Goal: Answer question/provide support: Share knowledge or assist other users

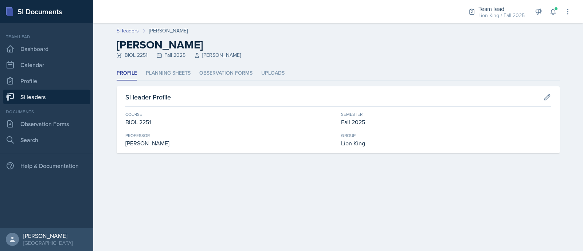
click at [32, 95] on link "Si leaders" at bounding box center [46, 97] width 87 height 15
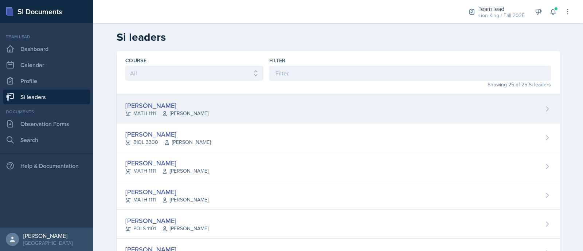
click at [195, 113] on span "[PERSON_NAME]" at bounding box center [185, 114] width 47 height 8
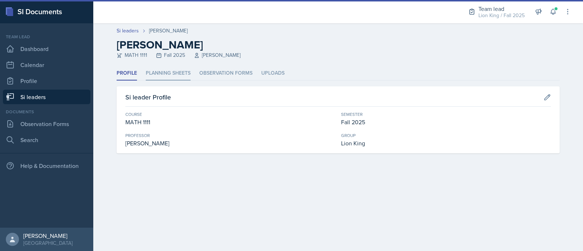
click at [169, 75] on li "Planning Sheets" at bounding box center [168, 73] width 45 height 14
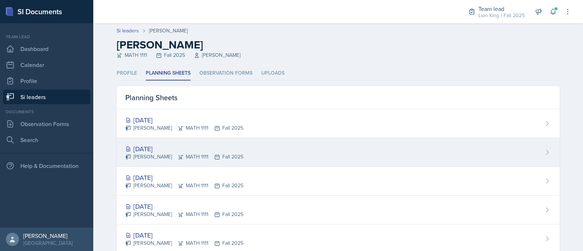
click at [220, 141] on div "[DATE] [PERSON_NAME] MATH 1111 Fall 2025" at bounding box center [338, 152] width 443 height 29
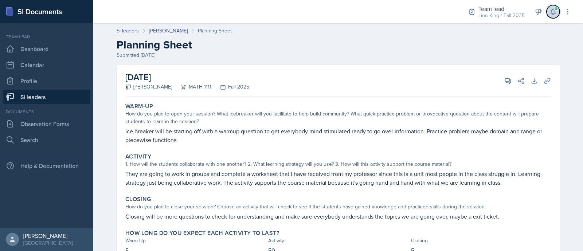
click at [549, 13] on icon at bounding box center [552, 11] width 7 height 7
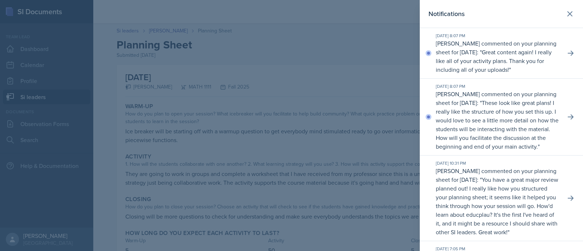
click at [392, 54] on div at bounding box center [291, 125] width 583 height 251
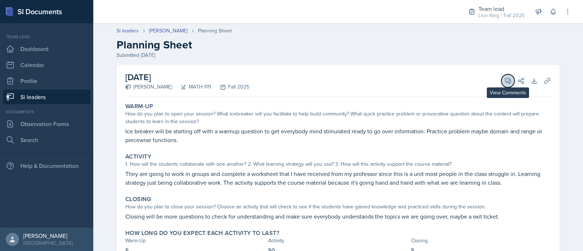
click at [505, 82] on icon at bounding box center [507, 80] width 5 height 5
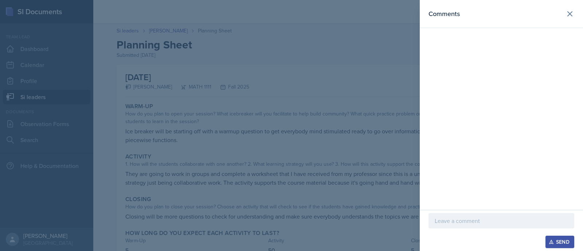
click at [347, 135] on div at bounding box center [291, 125] width 583 height 251
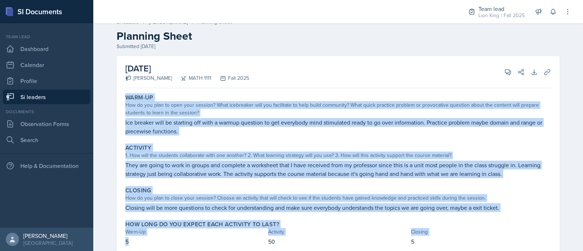
scroll to position [33, 0]
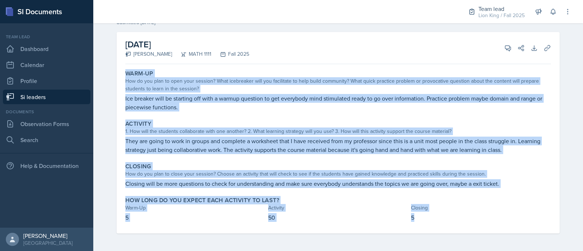
drag, startPoint x: 119, startPoint y: 101, endPoint x: 420, endPoint y: 216, distance: 322.0
click at [420, 216] on div "Warm-Up How do you plan to open your session? What icebreaker will you facilita…" at bounding box center [337, 150] width 425 height 166
copy div "Warm-Up How do you plan to open your session? What icebreaker will you facilita…"
click at [218, 83] on div "How do you plan to open your session? What icebreaker will you facilitate to he…" at bounding box center [337, 84] width 425 height 15
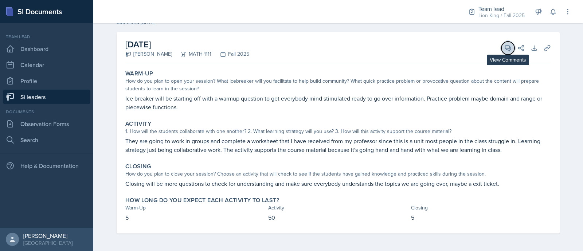
click at [508, 46] on span at bounding box center [510, 46] width 4 height 4
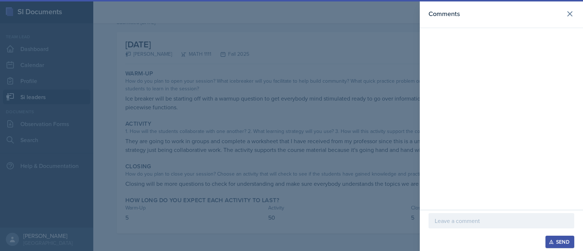
click at [476, 225] on p at bounding box center [500, 220] width 133 height 9
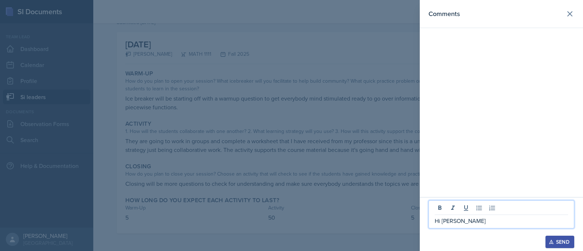
click at [248, 131] on div at bounding box center [291, 125] width 583 height 251
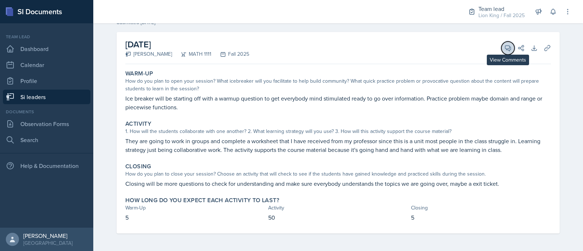
click at [505, 50] on icon at bounding box center [507, 48] width 5 height 5
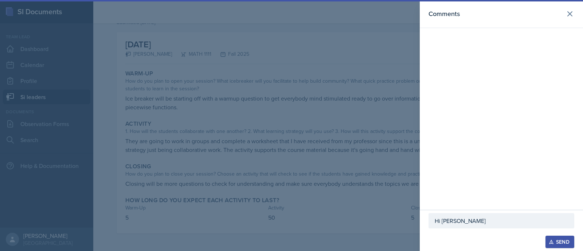
click at [468, 219] on p "Hi [PERSON_NAME]" at bounding box center [500, 220] width 133 height 9
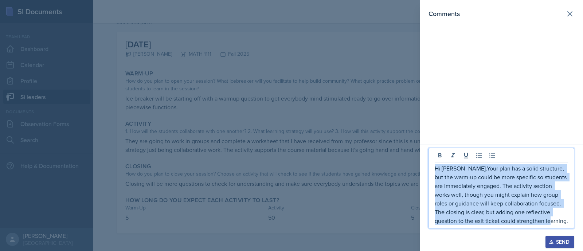
drag, startPoint x: 548, startPoint y: 220, endPoint x: 428, endPoint y: 171, distance: 130.0
click at [428, 171] on div "Hi [PERSON_NAME].Your plan has a solid structure, but the warm-up could be more…" at bounding box center [501, 198] width 163 height 106
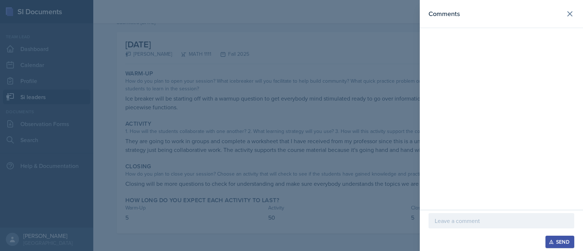
click at [178, 68] on div at bounding box center [291, 125] width 583 height 251
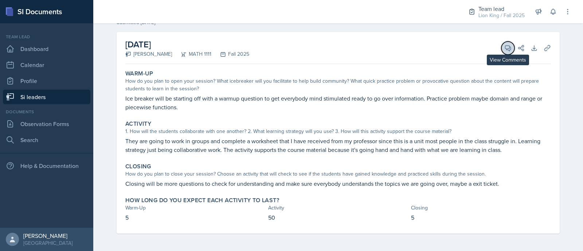
click at [505, 48] on icon at bounding box center [507, 48] width 5 height 5
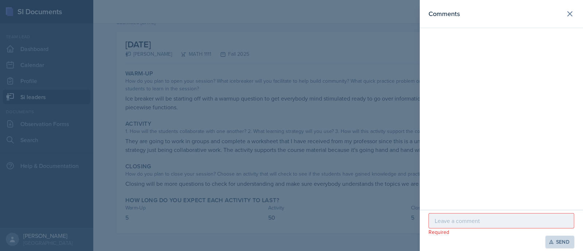
click at [441, 225] on p at bounding box center [500, 220] width 133 height 9
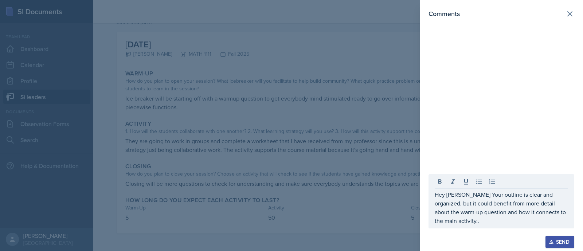
click at [255, 89] on div at bounding box center [291, 125] width 583 height 251
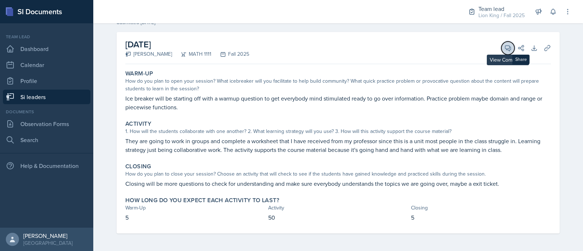
click at [504, 48] on icon at bounding box center [507, 47] width 7 height 7
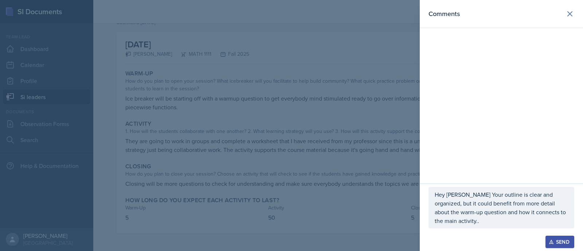
click at [564, 223] on p "Hey [PERSON_NAME] Your outline is clear and organized, but it could benefit fro…" at bounding box center [500, 207] width 133 height 35
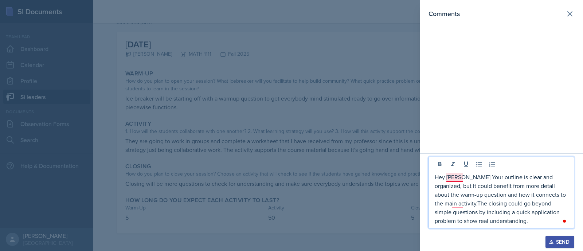
click at [450, 180] on p "Hey [PERSON_NAME] Your outline is clear and organized, but it could benefit fro…" at bounding box center [500, 199] width 133 height 52
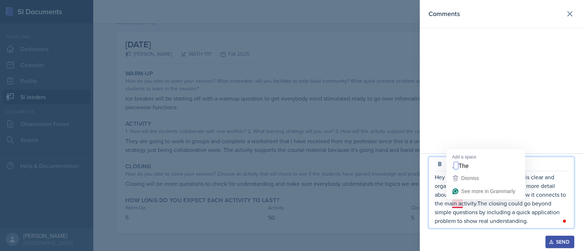
click at [456, 203] on p "Hey [PERSON_NAME], Your outline is clear and organized, but it could benefit fr…" at bounding box center [500, 199] width 133 height 52
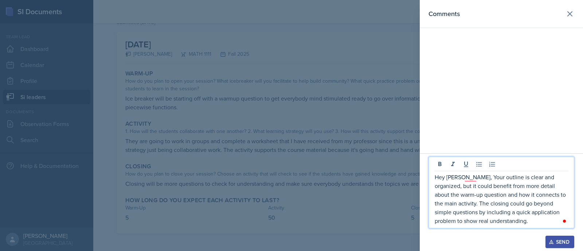
click at [474, 177] on p "Hey [PERSON_NAME], Your outline is clear and organized, but it could benefit fr…" at bounding box center [500, 199] width 133 height 52
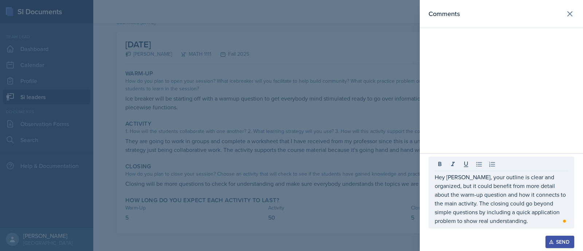
click at [178, 183] on div at bounding box center [291, 125] width 583 height 251
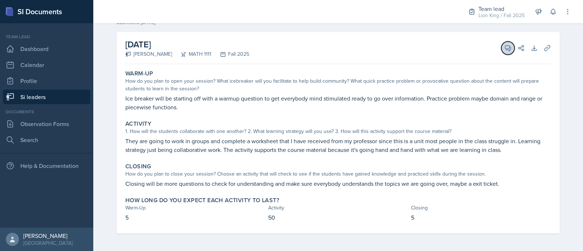
click at [501, 45] on button "View Comments" at bounding box center [507, 48] width 13 height 13
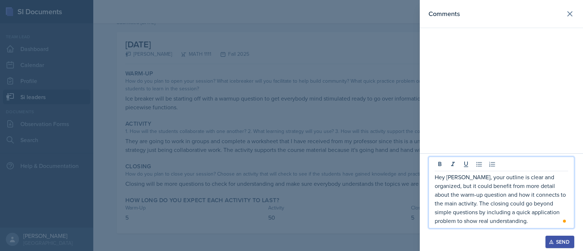
click at [564, 196] on p "Hey [PERSON_NAME], your outline is clear and organized, but it could benefit fr…" at bounding box center [500, 199] width 133 height 52
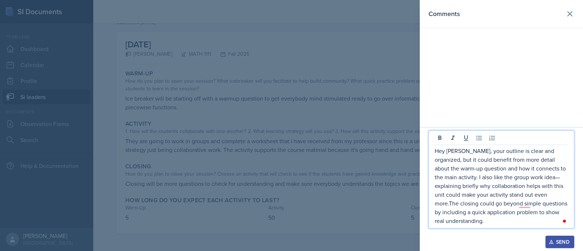
click at [514, 186] on p "Hey [PERSON_NAME], your outline is clear and organized, but it could benefit fr…" at bounding box center [500, 185] width 133 height 79
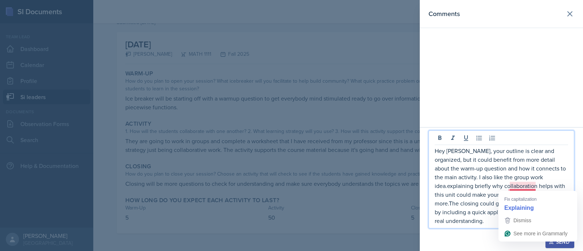
click at [511, 186] on p "Hey [PERSON_NAME], your outline is clear and organized, but it could benefit fr…" at bounding box center [500, 185] width 133 height 79
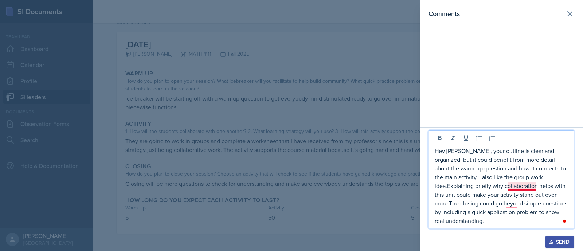
click at [512, 186] on p "Hey [PERSON_NAME], your outline is clear and organized, but it could benefit fr…" at bounding box center [500, 185] width 133 height 79
click at [511, 202] on p "Hey [PERSON_NAME], your outline is clear and organized, but it could benefit fr…" at bounding box center [500, 185] width 133 height 79
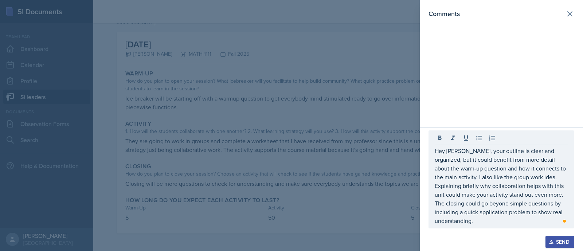
drag, startPoint x: 430, startPoint y: 156, endPoint x: 557, endPoint y: 207, distance: 136.9
click at [557, 207] on div "Hey [PERSON_NAME], your outline is clear and organized, but it could benefit fr…" at bounding box center [501, 179] width 146 height 98
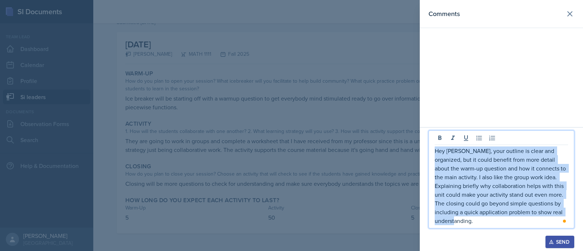
drag, startPoint x: 558, startPoint y: 220, endPoint x: 429, endPoint y: 154, distance: 145.0
click at [429, 154] on div "Hey [PERSON_NAME], your outline is clear and organized, but it could benefit fr…" at bounding box center [501, 179] width 146 height 98
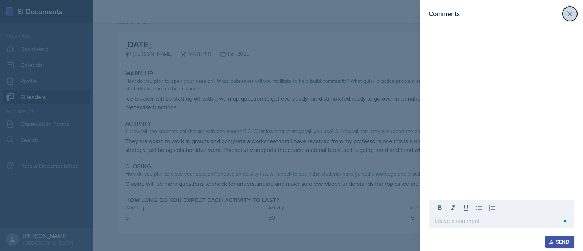
click at [564, 15] on button at bounding box center [569, 14] width 15 height 15
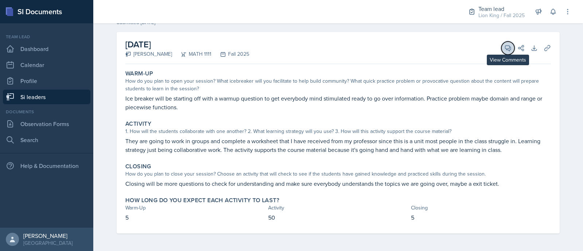
click at [504, 48] on icon at bounding box center [507, 47] width 7 height 7
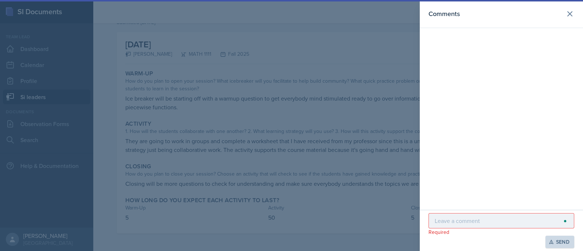
click at [492, 214] on div at bounding box center [501, 220] width 146 height 15
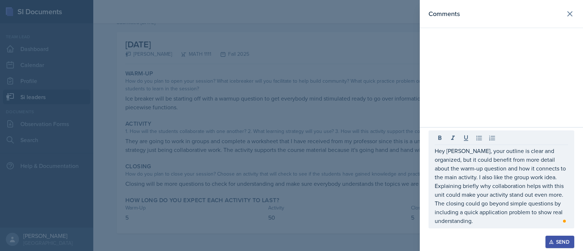
click at [549, 239] on button "Send" at bounding box center [559, 242] width 29 height 12
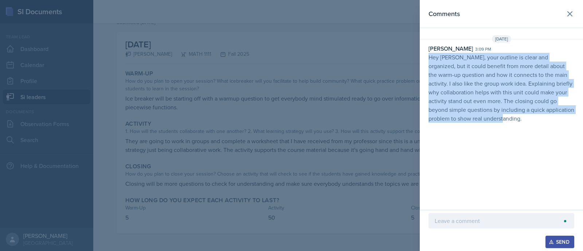
drag, startPoint x: 428, startPoint y: 56, endPoint x: 582, endPoint y: 139, distance: 174.7
click at [582, 139] on div "Comments [DATE] [PERSON_NAME] 3:09 pm Hey [PERSON_NAME], your outline is clear …" at bounding box center [501, 105] width 163 height 210
copy p "Hey [PERSON_NAME], your outline is clear and organized, but it could benefit fr…"
click at [570, 13] on icon at bounding box center [569, 13] width 9 height 9
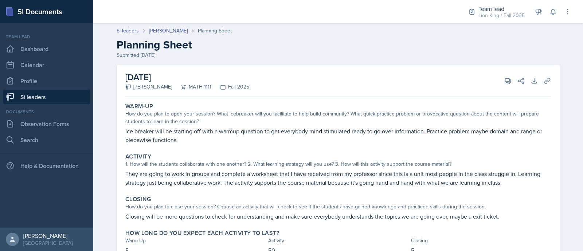
scroll to position [0, 0]
click at [149, 33] on link "[PERSON_NAME]" at bounding box center [168, 31] width 39 height 8
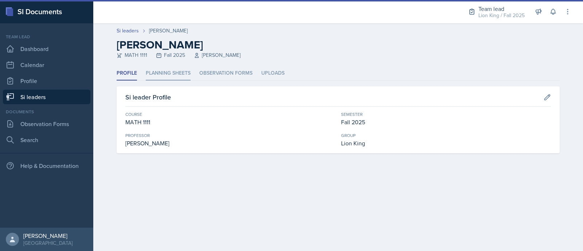
click at [149, 74] on li "Planning Sheets" at bounding box center [168, 73] width 45 height 14
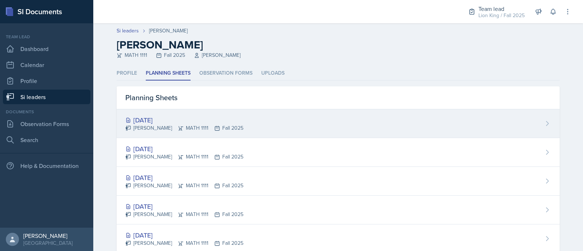
click at [178, 125] on icon at bounding box center [181, 128] width 6 height 6
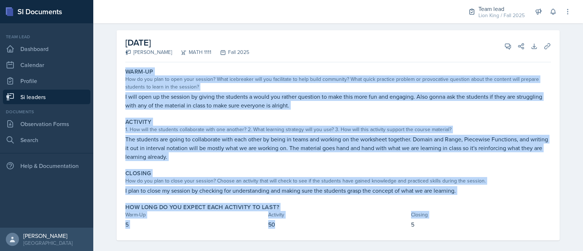
scroll to position [41, 0]
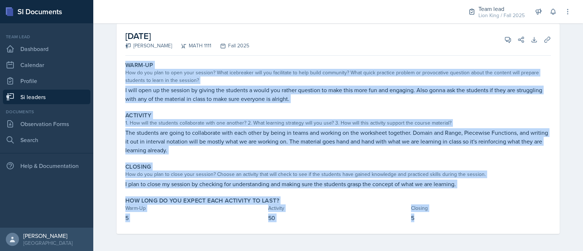
drag, startPoint x: 119, startPoint y: 101, endPoint x: 420, endPoint y: 217, distance: 322.0
click at [420, 217] on div "Warm-Up How do you plan to open your session? What icebreaker will you facilita…" at bounding box center [337, 146] width 425 height 175
copy div "Warm-Up How do you plan to open your session? What icebreaker will you facilita…"
click at [282, 74] on div "How do you plan to open your session? What icebreaker will you facilitate to he…" at bounding box center [337, 76] width 425 height 15
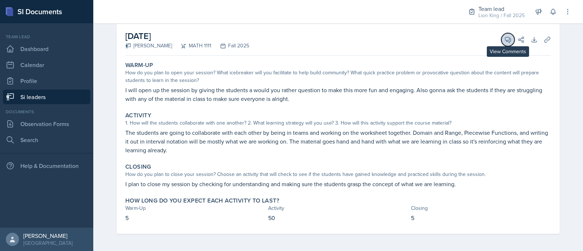
click at [501, 42] on button "View Comments" at bounding box center [507, 39] width 13 height 13
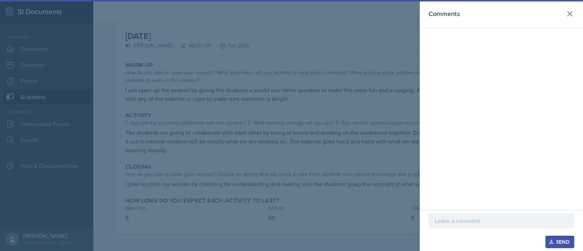
click at [464, 223] on p at bounding box center [500, 220] width 133 height 9
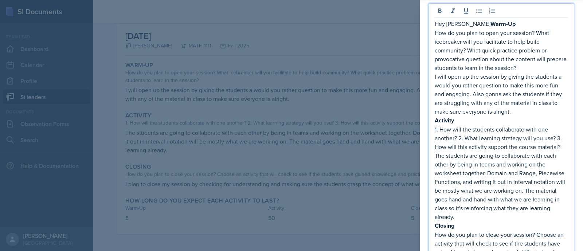
scroll to position [102, 0]
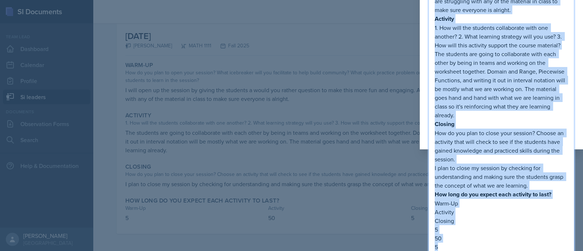
drag, startPoint x: 446, startPoint y: 244, endPoint x: 436, endPoint y: -31, distance: 275.5
click at [436, 0] on html "SI Documents Team lead Dashboard Calendar Profile Si leaders Documents Observat…" at bounding box center [291, 125] width 583 height 251
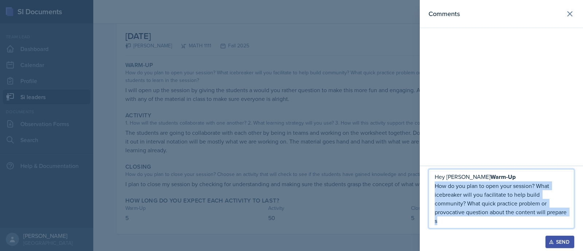
scroll to position [0, 0]
drag, startPoint x: 446, startPoint y: 221, endPoint x: 465, endPoint y: 179, distance: 45.5
click at [465, 179] on div "Hey [PERSON_NAME]-Up How do you plan to open your session? What icebreaker will…" at bounding box center [500, 198] width 133 height 53
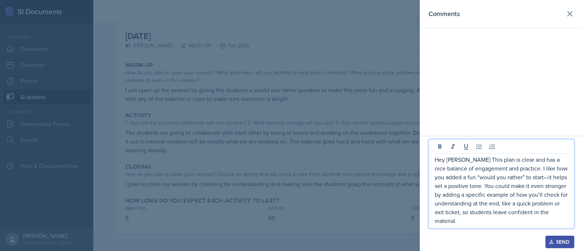
click at [517, 181] on p "Hey [PERSON_NAME] This plan is clear and has a nice balance of engagement and p…" at bounding box center [500, 190] width 133 height 70
click at [518, 178] on p "Hey [PERSON_NAME] This plan is clear and has a nice balance of engagement and p…" at bounding box center [500, 190] width 133 height 70
click at [513, 176] on p "Hey [PERSON_NAME] This plan is clear and has a nice balance of engagement and p…" at bounding box center [500, 190] width 133 height 70
click at [516, 178] on p "Hey [PERSON_NAME] This plan is clear and has a nice balance of engagement and p…" at bounding box center [500, 190] width 133 height 70
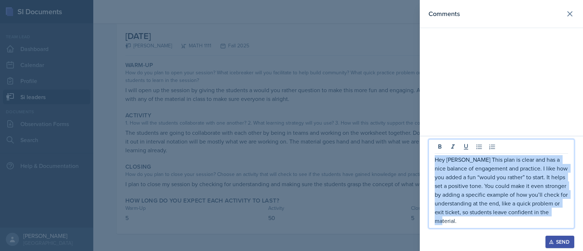
drag, startPoint x: 472, startPoint y: 219, endPoint x: 392, endPoint y: 154, distance: 103.5
click at [392, 154] on div "Comments Hey [PERSON_NAME] This plan is clear and has a nice balance of engagem…" at bounding box center [291, 125] width 583 height 251
copy p "Hey [PERSON_NAME] This plan is clear and has a nice balance of engagement and p…"
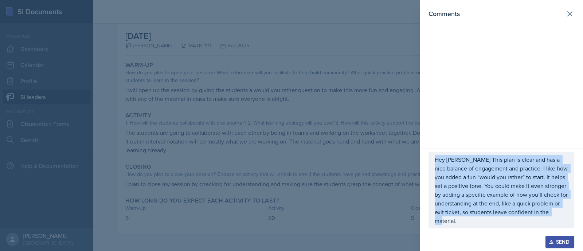
drag, startPoint x: 558, startPoint y: 240, endPoint x: 545, endPoint y: 223, distance: 21.6
click at [545, 223] on div "Hey [PERSON_NAME] This plan is clear and has a nice balance of engagement and p…" at bounding box center [501, 200] width 163 height 102
click at [545, 223] on p "Hey [PERSON_NAME] This plan is clear and has a nice balance of engagement and p…" at bounding box center [500, 190] width 133 height 70
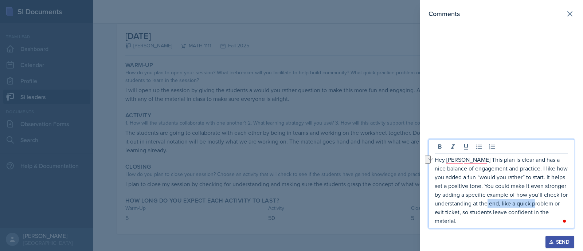
drag, startPoint x: 502, startPoint y: 201, endPoint x: 555, endPoint y: 202, distance: 52.8
click at [555, 202] on p "Hey [PERSON_NAME] This plan is clear and has a nice balance of engagement and p…" at bounding box center [500, 190] width 133 height 70
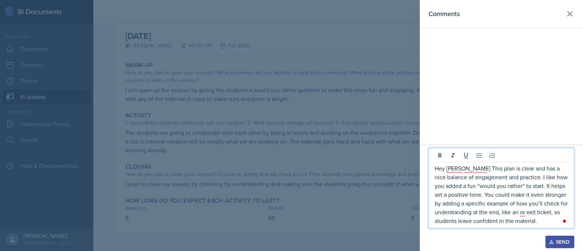
click at [526, 215] on p "Hey [PERSON_NAME] This plan is clear and has a nice balance of engagement and p…" at bounding box center [500, 194] width 133 height 61
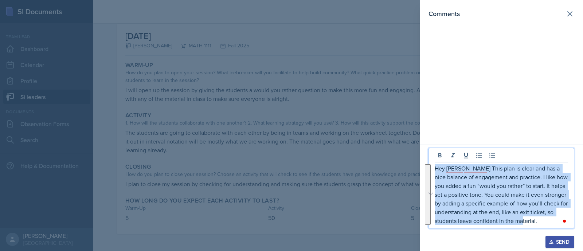
drag, startPoint x: 537, startPoint y: 221, endPoint x: 437, endPoint y: 173, distance: 111.6
click at [437, 173] on p "Hey [PERSON_NAME] This plan is clear and has a nice balance of engagement and p…" at bounding box center [500, 194] width 133 height 61
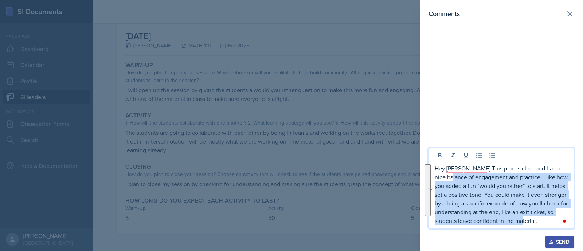
copy p "f engagement and practice. I like how you added a fun “would you rather” to sta…"
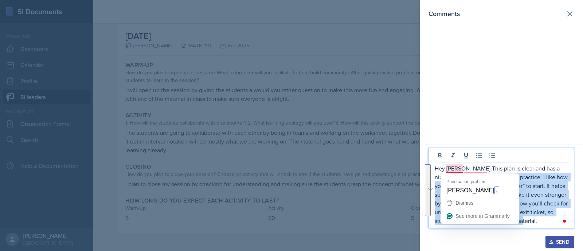
click at [448, 167] on p "Hey [PERSON_NAME] This plan is clear and has a nice balance of engagement and p…" at bounding box center [500, 194] width 133 height 61
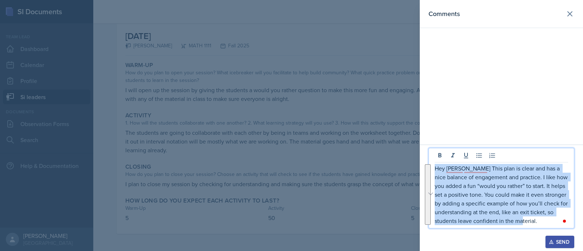
drag, startPoint x: 435, startPoint y: 167, endPoint x: 554, endPoint y: 220, distance: 129.6
click at [554, 220] on p "Hey [PERSON_NAME] This plan is clear and has a nice balance of engagement and p…" at bounding box center [500, 194] width 133 height 61
copy p "Hey [PERSON_NAME] This plan is clear and has a nice balance of engagement and p…"
click at [516, 209] on p "Hey [PERSON_NAME] This plan is clear and has a nice balance of engagement and p…" at bounding box center [500, 194] width 133 height 61
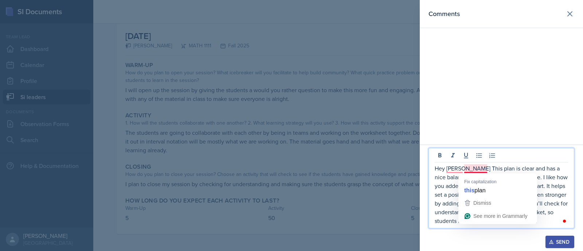
click at [475, 166] on p "Hey [PERSON_NAME] This plan is clear and has a nice balance of engagement and p…" at bounding box center [500, 194] width 133 height 61
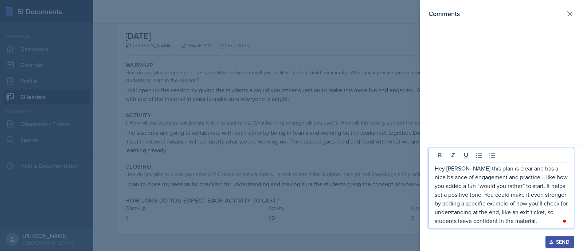
click at [461, 169] on p "Hey [PERSON_NAME] this plan is clear and has a nice balance of engagement and p…" at bounding box center [500, 194] width 133 height 61
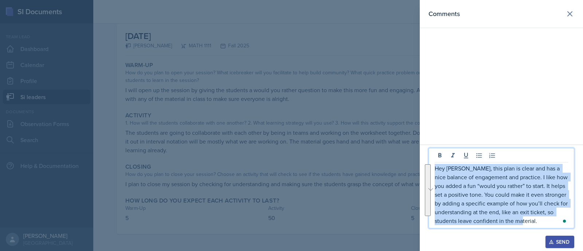
drag, startPoint x: 543, startPoint y: 224, endPoint x: 425, endPoint y: 169, distance: 130.8
click at [425, 169] on div "Hey [PERSON_NAME], this plan is clear and has a nice balance of engagement and …" at bounding box center [501, 198] width 163 height 106
copy p "Hey [PERSON_NAME], this plan is clear and has a nice balance of engagement and …"
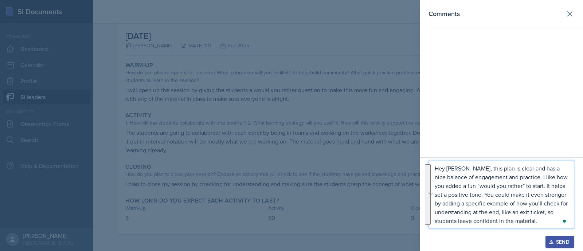
click at [511, 228] on div at bounding box center [501, 231] width 146 height 7
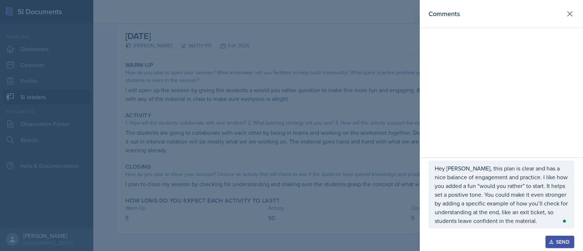
click at [551, 237] on button "Send" at bounding box center [559, 242] width 29 height 12
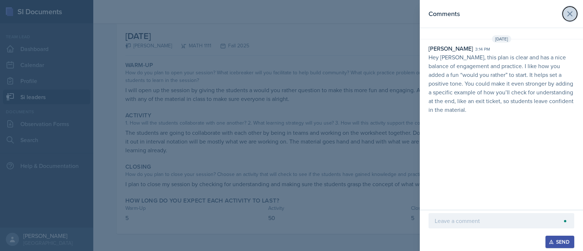
click at [567, 14] on icon at bounding box center [569, 13] width 9 height 9
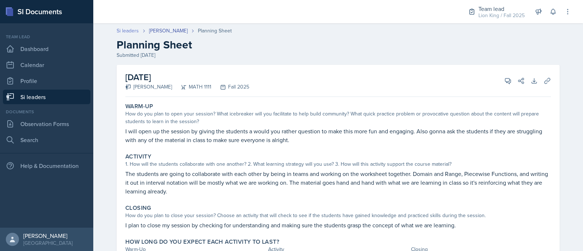
click at [120, 34] on link "Si leaders" at bounding box center [128, 31] width 22 height 8
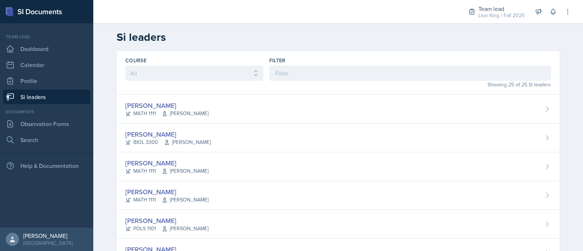
click at [127, 34] on h2 "Si leaders" at bounding box center [338, 37] width 443 height 13
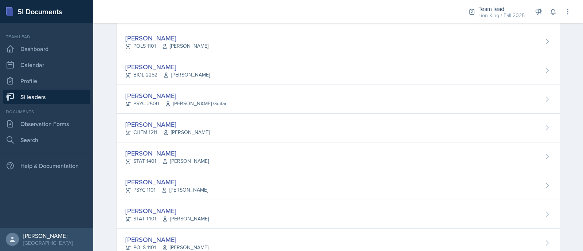
scroll to position [173, 0]
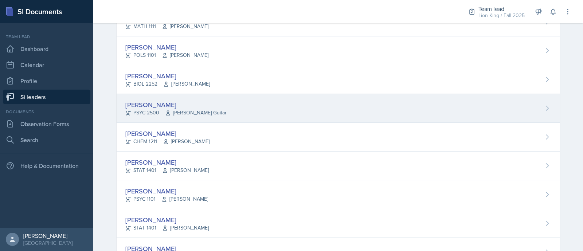
click at [530, 109] on div "[PERSON_NAME] PSYC 2500 [PERSON_NAME] Guitar" at bounding box center [338, 108] width 443 height 29
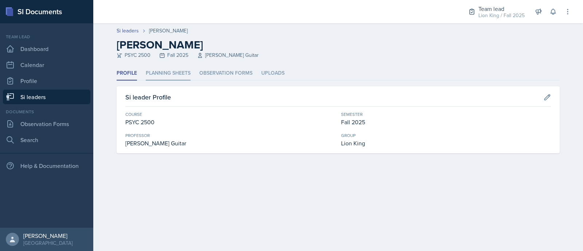
click at [158, 73] on li "Planning Sheets" at bounding box center [168, 73] width 45 height 14
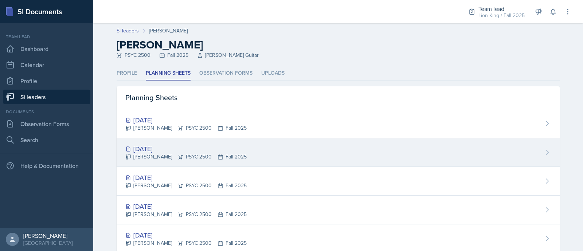
click at [166, 145] on div "[DATE]" at bounding box center [185, 149] width 121 height 10
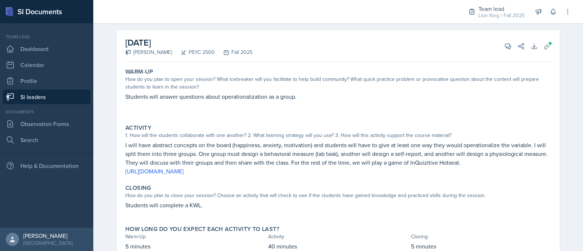
scroll to position [37, 0]
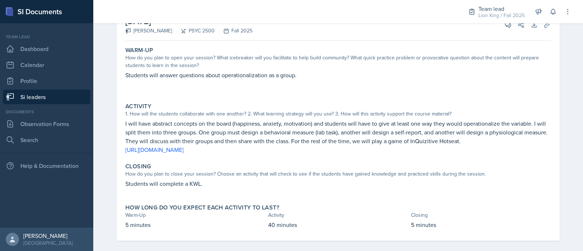
drag, startPoint x: 115, startPoint y: 36, endPoint x: 433, endPoint y: 245, distance: 380.3
click at [433, 245] on div "[DATE] [PERSON_NAME] PSYC 2500 Fall 2025 View Comments Comments Send Share Down…" at bounding box center [338, 133] width 466 height 249
copy div "[DATE] [PERSON_NAME] PSYC 2500 Fall 2025 View Comments Comments Send Share Down…"
click at [219, 111] on div "1. How will the students collaborate with one another? 2. What learning strateg…" at bounding box center [337, 113] width 425 height 8
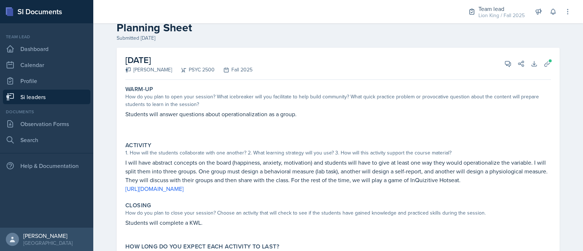
scroll to position [15, 0]
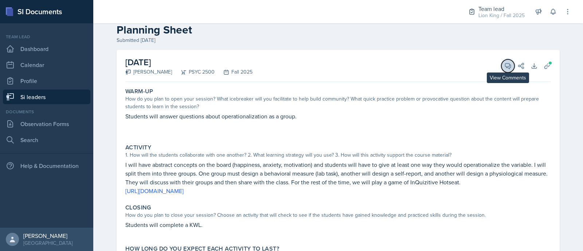
click at [504, 63] on icon at bounding box center [507, 65] width 7 height 7
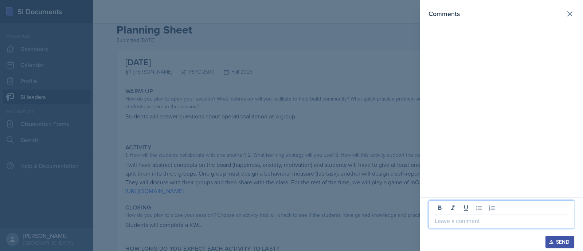
click at [463, 223] on p at bounding box center [500, 220] width 133 height 9
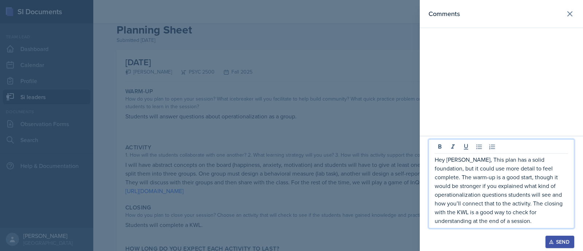
click at [552, 244] on icon "button" at bounding box center [550, 241] width 5 height 5
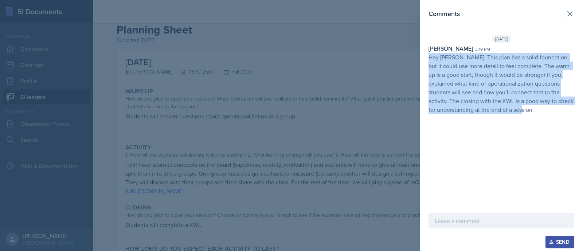
drag, startPoint x: 526, startPoint y: 111, endPoint x: 429, endPoint y: 53, distance: 113.2
click at [429, 53] on p "Hey [PERSON_NAME], This plan has a solid foundation, but it could use more deta…" at bounding box center [501, 83] width 146 height 61
copy p "Hey [PERSON_NAME], This plan has a solid foundation, but it could use more deta…"
click at [566, 15] on icon at bounding box center [569, 13] width 9 height 9
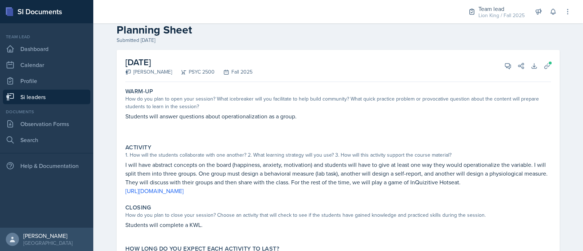
scroll to position [0, 0]
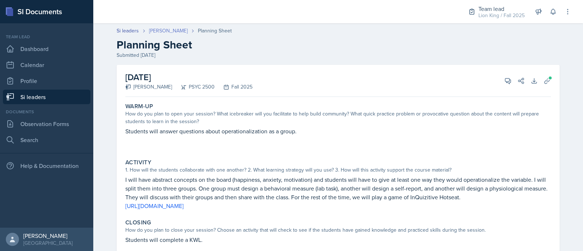
click at [166, 29] on link "[PERSON_NAME]" at bounding box center [168, 31] width 39 height 8
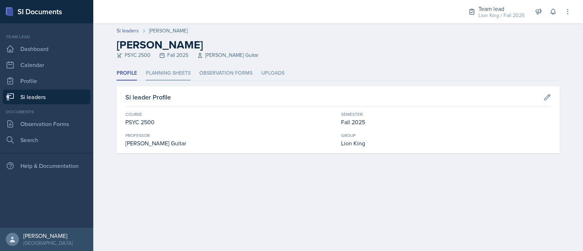
click at [180, 76] on li "Planning Sheets" at bounding box center [168, 73] width 45 height 14
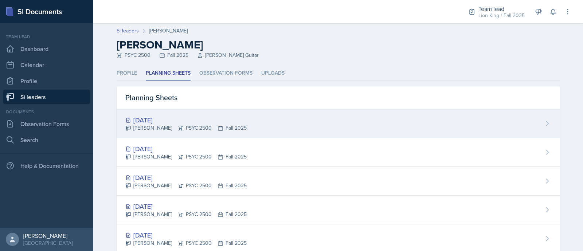
click at [199, 121] on div "[DATE]" at bounding box center [185, 120] width 121 height 10
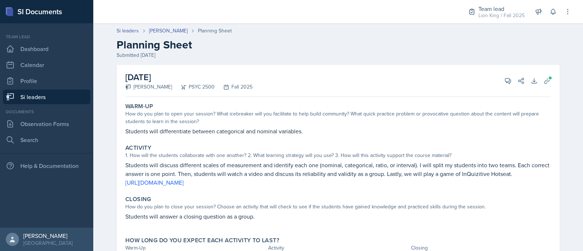
click at [118, 103] on div "[DATE] [PERSON_NAME] PSYC 2500 Fall 2025 View Comments Comments Send Share Down…" at bounding box center [338, 169] width 443 height 209
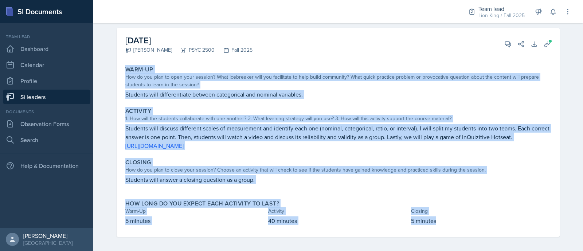
scroll to position [40, 0]
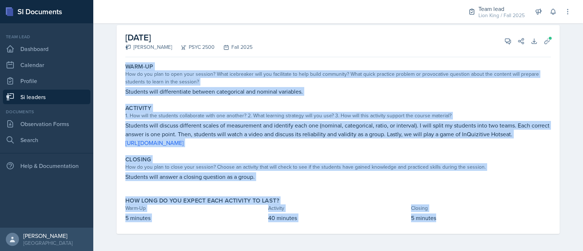
drag, startPoint x: 122, startPoint y: 108, endPoint x: 445, endPoint y: 229, distance: 344.7
click at [445, 229] on div "Warm-Up How do you plan to open your session? What icebreaker will you facilita…" at bounding box center [337, 147] width 425 height 174
copy div "Warm-Up How do you plan to open your session? What icebreaker will you facilita…"
click at [189, 115] on div "1. How will the students collaborate with one another? 2. What learning strateg…" at bounding box center [337, 116] width 425 height 8
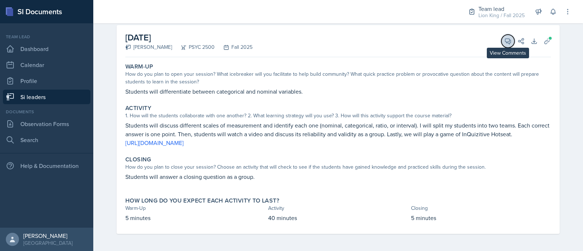
click at [505, 43] on icon at bounding box center [507, 41] width 5 height 5
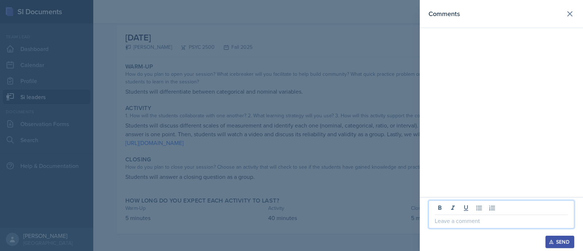
click at [445, 217] on p at bounding box center [500, 220] width 133 height 9
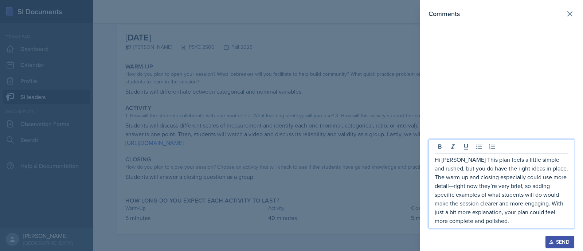
click at [453, 183] on p "Hi [PERSON_NAME] This plan feels a little simple and rushed, but you do have th…" at bounding box center [500, 190] width 133 height 70
click at [450, 185] on p "Hi [PERSON_NAME] This plan feels a little simple and rushed, but you do have th…" at bounding box center [500, 190] width 133 height 70
drag, startPoint x: 514, startPoint y: 223, endPoint x: 478, endPoint y: 223, distance: 35.7
click at [478, 223] on p "Hi [PERSON_NAME] This plan feels a little simple and rushed, but you do have th…" at bounding box center [500, 190] width 133 height 70
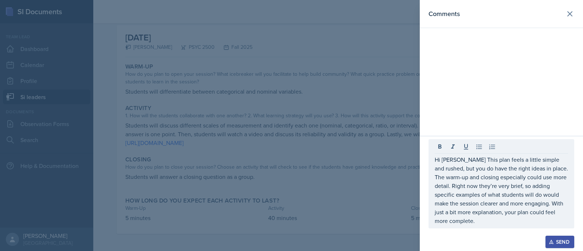
drag, startPoint x: 485, startPoint y: 226, endPoint x: 421, endPoint y: 180, distance: 79.4
click at [421, 180] on div "Hi [PERSON_NAME] This plan feels a little simple and rushed, but you do have th…" at bounding box center [501, 193] width 163 height 115
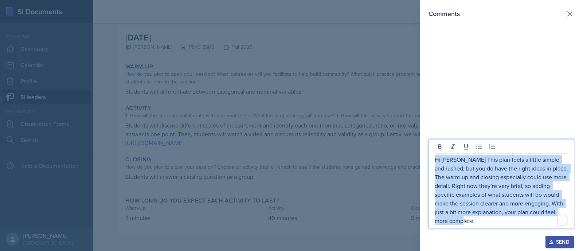
drag, startPoint x: 484, startPoint y: 220, endPoint x: 432, endPoint y: 154, distance: 84.5
click at [432, 154] on div "Hi [PERSON_NAME] This plan feels a little simple and rushed, but you do have th…" at bounding box center [501, 183] width 146 height 89
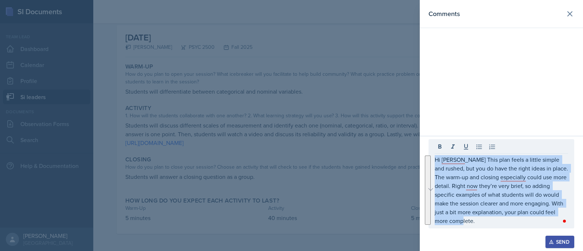
click at [561, 240] on div "Send" at bounding box center [559, 242] width 19 height 6
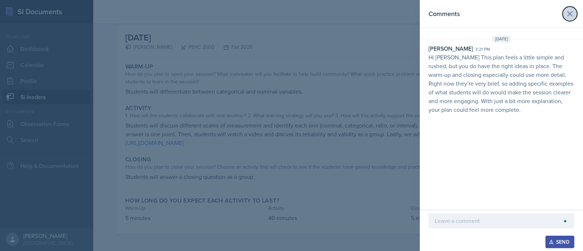
click at [567, 13] on icon at bounding box center [569, 13] width 9 height 9
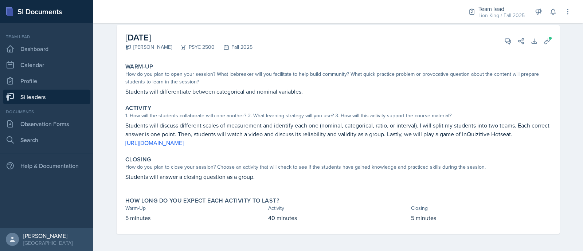
scroll to position [0, 0]
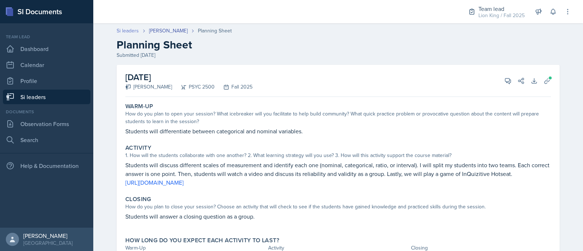
click at [126, 30] on link "Si leaders" at bounding box center [128, 31] width 22 height 8
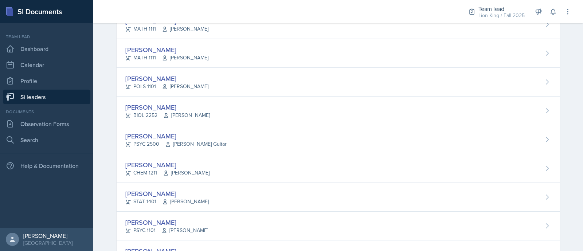
scroll to position [154, 0]
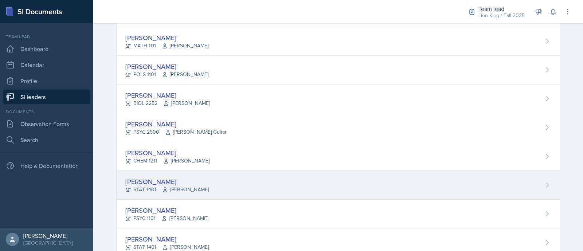
click at [505, 181] on div "[PERSON_NAME] STAT 1401 [PERSON_NAME]" at bounding box center [338, 185] width 443 height 29
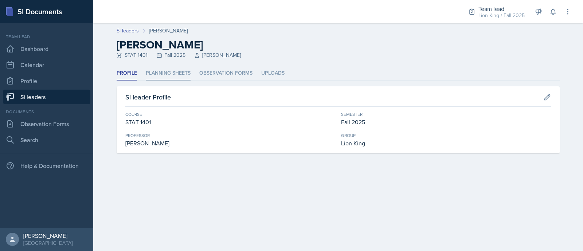
click at [175, 78] on li "Planning Sheets" at bounding box center [168, 73] width 45 height 14
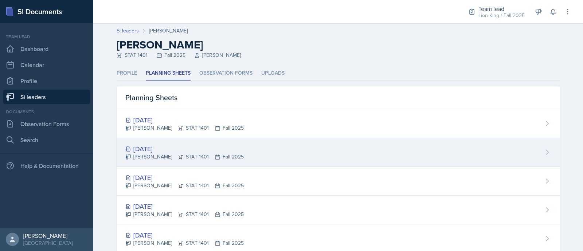
click at [178, 156] on icon at bounding box center [181, 157] width 6 height 6
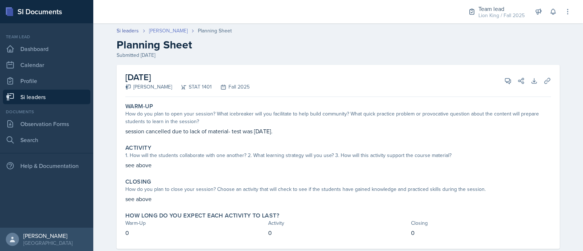
click at [159, 31] on link "[PERSON_NAME]" at bounding box center [168, 31] width 39 height 8
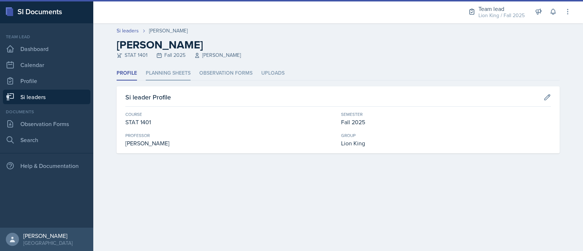
click at [170, 72] on li "Planning Sheets" at bounding box center [168, 73] width 45 height 14
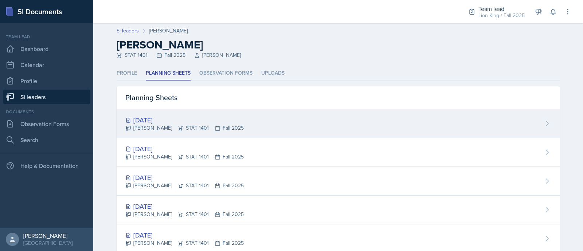
click at [187, 132] on div "[DATE] [PERSON_NAME] STAT 1401 Fall 2025" at bounding box center [338, 123] width 443 height 29
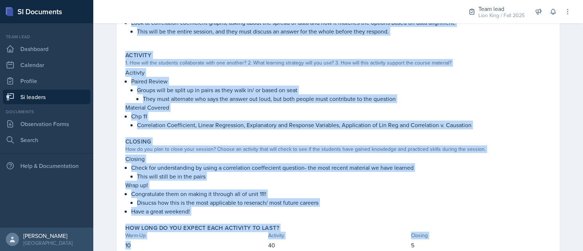
scroll to position [171, 0]
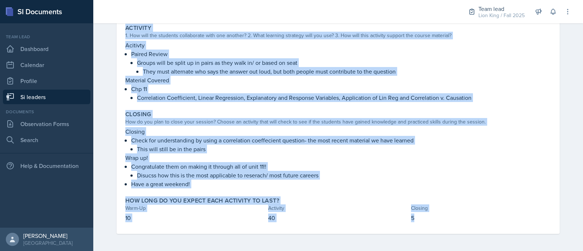
drag, startPoint x: 122, startPoint y: 99, endPoint x: 426, endPoint y: 219, distance: 326.5
click at [426, 219] on div "Warm-Up How do you plan to open your session? What icebreaker will you facilita…" at bounding box center [337, 81] width 425 height 305
click at [196, 111] on div "Closing" at bounding box center [337, 114] width 425 height 7
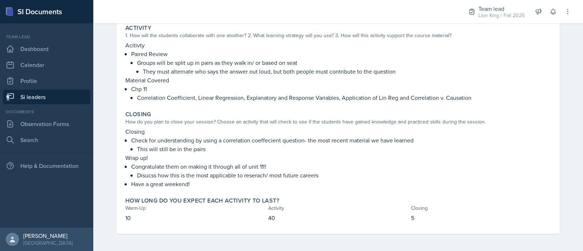
scroll to position [0, 0]
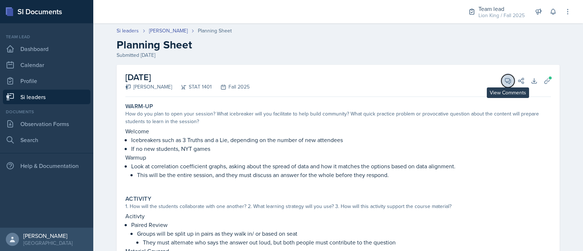
click at [508, 81] on button "View Comments" at bounding box center [507, 80] width 13 height 13
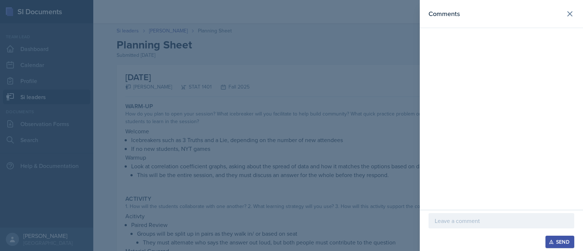
click at [480, 213] on div at bounding box center [501, 220] width 146 height 15
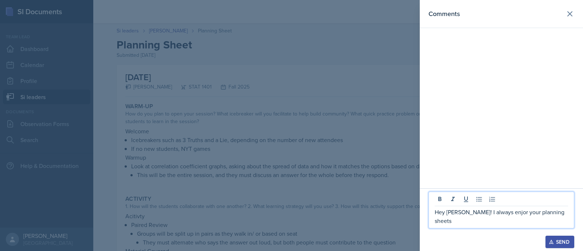
click at [497, 224] on p "Hey [PERSON_NAME]! I always enjor your planning sheets" at bounding box center [500, 216] width 133 height 17
click at [499, 224] on p "Hey [PERSON_NAME]! I always enjor your planning sheets" at bounding box center [500, 216] width 133 height 17
click at [567, 224] on p "Hey [PERSON_NAME]! I always enjoy your planning sheets" at bounding box center [500, 216] width 133 height 17
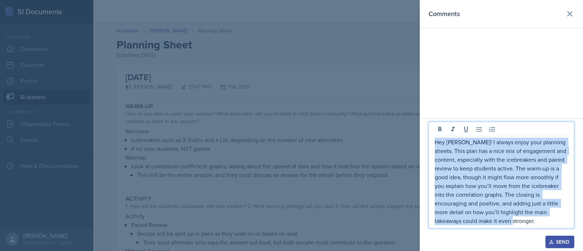
drag, startPoint x: 560, startPoint y: 224, endPoint x: 432, endPoint y: 143, distance: 152.4
click at [432, 143] on div "Hey [PERSON_NAME]! I always enjoy your planning sheets. This plan has a nice mi…" at bounding box center [501, 175] width 146 height 107
click at [488, 208] on p "Hey [PERSON_NAME]! I always enjoy your planning sheets. This plan has a nice mi…" at bounding box center [500, 181] width 133 height 87
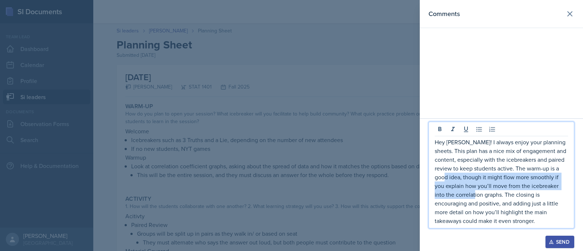
drag, startPoint x: 464, startPoint y: 176, endPoint x: 500, endPoint y: 194, distance: 39.7
click at [500, 194] on p "Hey [PERSON_NAME]! I always enjoy your planning sheets. This plan has a nice mi…" at bounding box center [500, 181] width 133 height 87
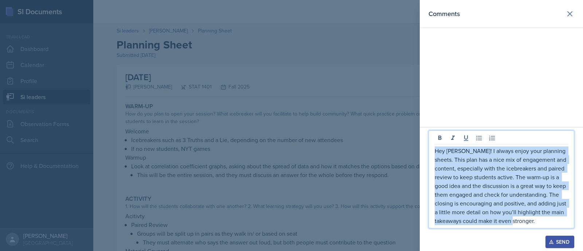
drag, startPoint x: 547, startPoint y: 221, endPoint x: 429, endPoint y: 143, distance: 141.8
click at [429, 143] on div "Hey [PERSON_NAME]! I always enjoy your planning sheets. This plan has a nice mi…" at bounding box center [501, 179] width 146 height 98
click at [556, 243] on div "Send" at bounding box center [559, 242] width 19 height 6
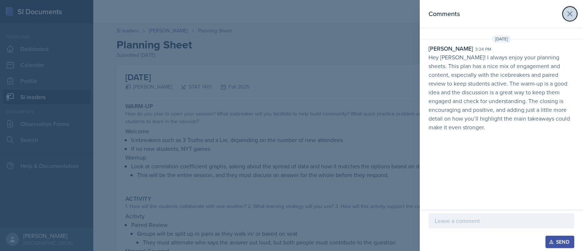
click at [570, 17] on icon at bounding box center [569, 13] width 9 height 9
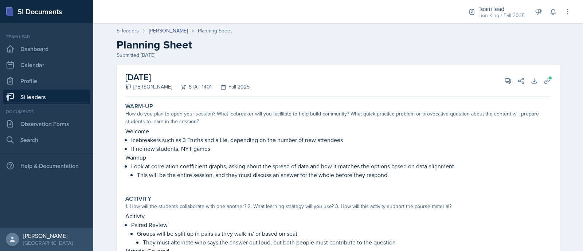
click at [117, 36] on div "Si leaders [PERSON_NAME] Planning Sheet Planning Sheet Submitted [DATE]" at bounding box center [338, 43] width 466 height 32
click at [117, 33] on link "Si leaders" at bounding box center [128, 31] width 22 height 8
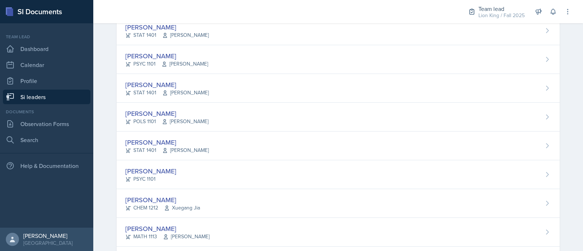
scroll to position [312, 0]
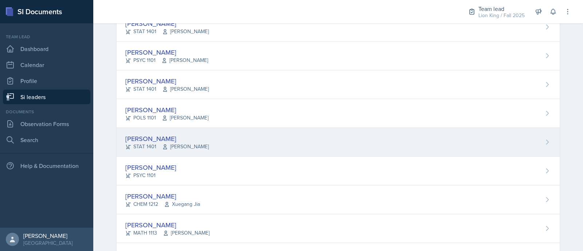
click at [495, 143] on div "[PERSON_NAME] STAT 1401 [PERSON_NAME]" at bounding box center [338, 142] width 443 height 29
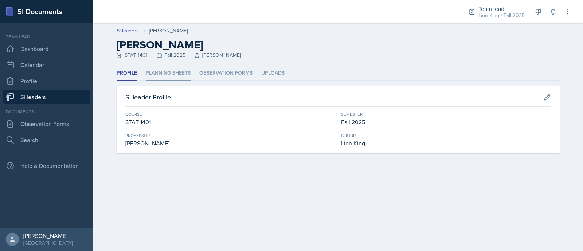
click at [188, 74] on li "Planning Sheets" at bounding box center [168, 73] width 45 height 14
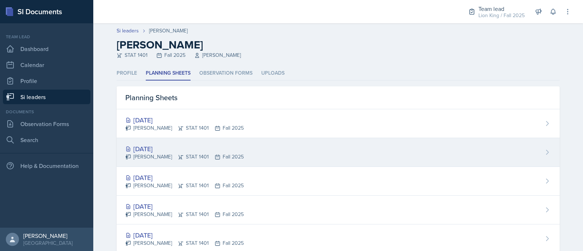
click at [211, 140] on div "[DATE] [PERSON_NAME] STAT 1401 Fall 2025" at bounding box center [338, 152] width 443 height 29
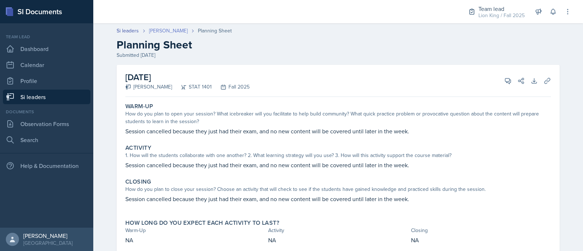
click at [157, 29] on link "[PERSON_NAME]" at bounding box center [168, 31] width 39 height 8
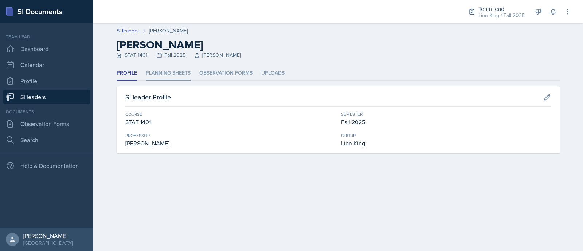
click at [160, 74] on li "Planning Sheets" at bounding box center [168, 73] width 45 height 14
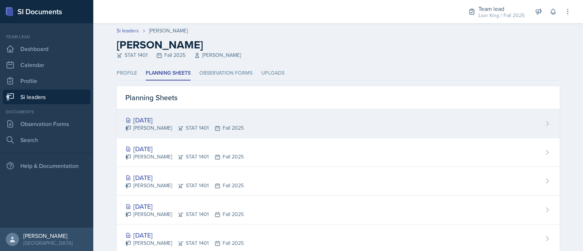
click at [166, 122] on div "[DATE]" at bounding box center [184, 120] width 118 height 10
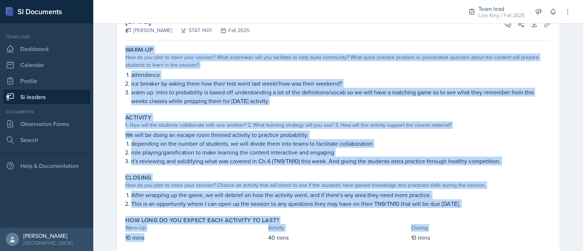
scroll to position [76, 0]
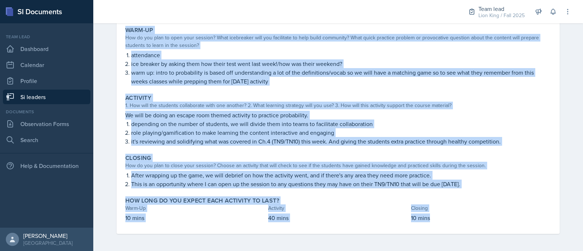
drag, startPoint x: 119, startPoint y: 102, endPoint x: 452, endPoint y: 221, distance: 353.4
click at [452, 221] on div "Warm-Up How do you plan to open your session? What icebreaker will you facilita…" at bounding box center [337, 129] width 425 height 210
click at [235, 89] on div "Warm-Up How do you plan to open your session? What icebreaker will you facilita…" at bounding box center [337, 129] width 425 height 210
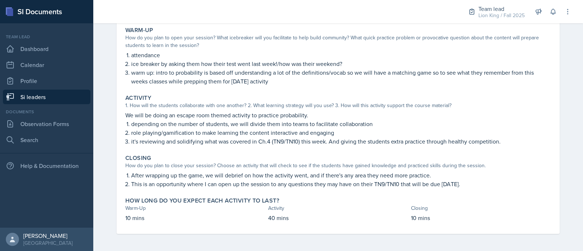
scroll to position [0, 0]
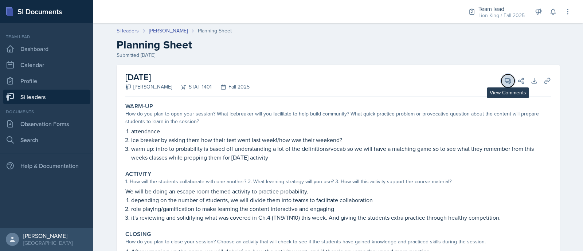
click at [504, 80] on icon at bounding box center [507, 80] width 7 height 7
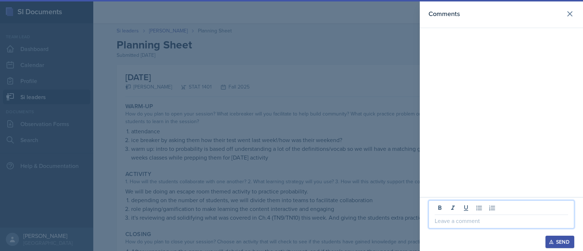
click at [458, 223] on p at bounding box center [500, 220] width 133 height 9
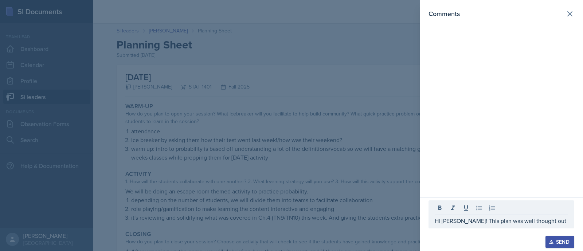
click at [221, 102] on div at bounding box center [291, 125] width 583 height 251
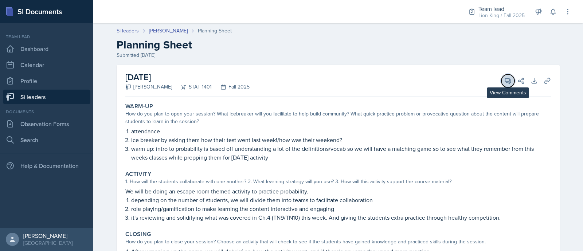
click at [505, 82] on icon at bounding box center [507, 80] width 5 height 5
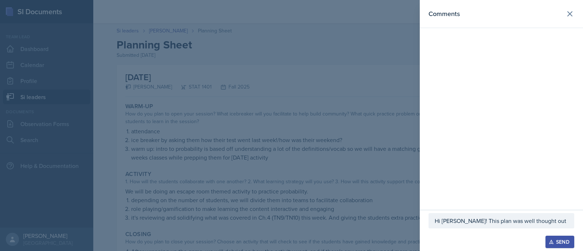
click at [543, 221] on p "Hi [PERSON_NAME]! This plan was well thought out" at bounding box center [500, 220] width 133 height 9
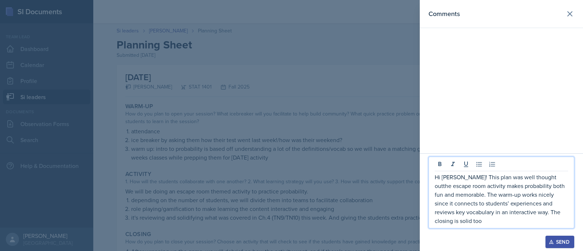
click at [540, 179] on p "Hi [PERSON_NAME]! This plan was well thought outthe escape room activity makes …" at bounding box center [500, 199] width 133 height 52
click at [492, 225] on p "Hi [PERSON_NAME]! This plan was well thought out. The escape room activity make…" at bounding box center [500, 199] width 133 height 52
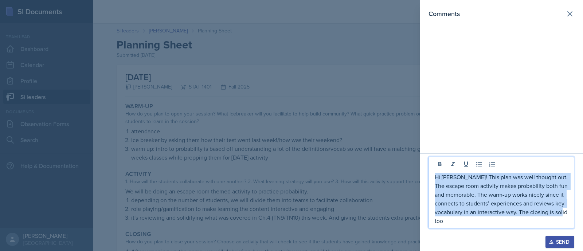
drag, startPoint x: 475, startPoint y: 224, endPoint x: 413, endPoint y: 172, distance: 81.7
click at [413, 172] on div "Comments Hi [PERSON_NAME]! This plan was well thought out. The escape room acti…" at bounding box center [291, 125] width 583 height 251
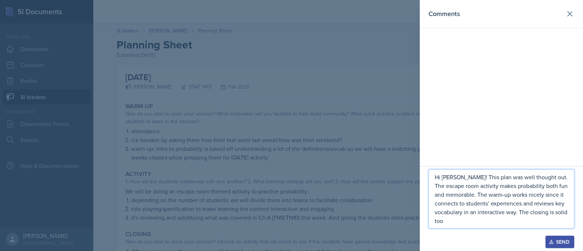
click at [451, 227] on div "Hi [PERSON_NAME]! This plan was well thought out. The escape room activity make…" at bounding box center [501, 198] width 146 height 59
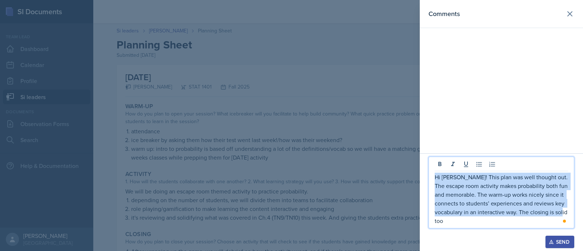
click at [448, 223] on p "Hi [PERSON_NAME]! This plan was well thought out. The escape room activity make…" at bounding box center [500, 199] width 133 height 52
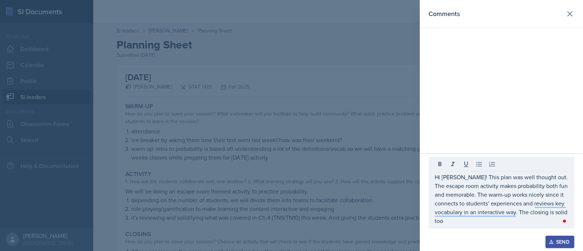
click at [272, 143] on div at bounding box center [291, 125] width 583 height 251
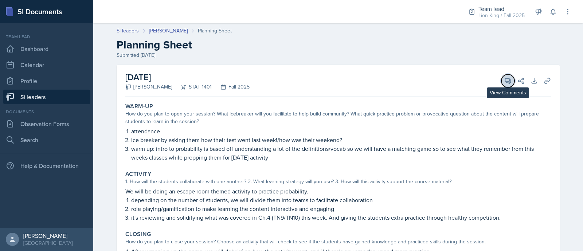
click at [504, 84] on icon at bounding box center [507, 80] width 7 height 7
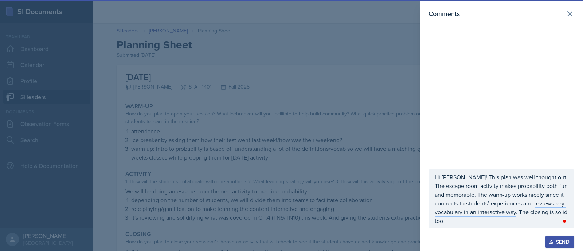
click at [465, 222] on p "Hi [PERSON_NAME]! This plan was well thought out. The escape room activity make…" at bounding box center [500, 199] width 133 height 52
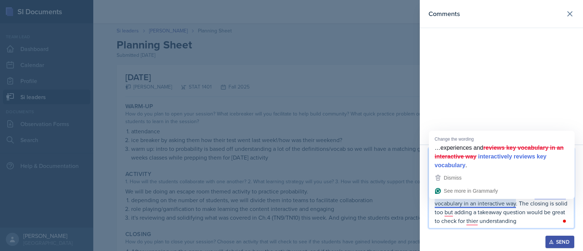
click at [451, 201] on p "Hi [PERSON_NAME]! This plan was well thought out. The escape room activity make…" at bounding box center [500, 194] width 133 height 61
click at [466, 172] on div "Dismiss" at bounding box center [501, 177] width 136 height 11
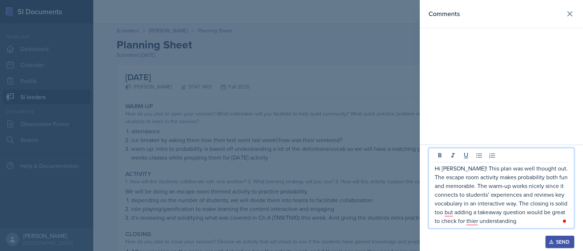
click at [452, 214] on p "Hi [PERSON_NAME]! This plan was well thought out. The escape room activity make…" at bounding box center [500, 194] width 133 height 61
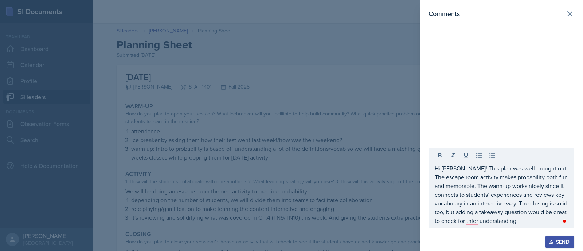
click at [473, 226] on div "Hi [PERSON_NAME]! This plan was well thought out. The escape room activity make…" at bounding box center [501, 188] width 146 height 80
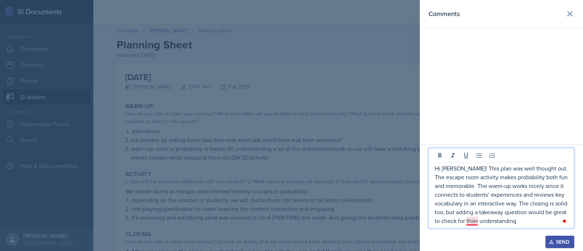
click at [469, 222] on p "Hi [PERSON_NAME]! This plan was well thought out. The escape room activity make…" at bounding box center [500, 194] width 133 height 61
click at [518, 224] on p "Hi [PERSON_NAME]! This plan was well thought out. The escape room activity make…" at bounding box center [500, 194] width 133 height 61
click at [468, 197] on p "Hi [PERSON_NAME]! This plan was well thought out. The escape room activity make…" at bounding box center [500, 194] width 133 height 61
click at [440, 212] on p "Hi [PERSON_NAME]! This plan was well thought out. The escape room activity make…" at bounding box center [500, 194] width 133 height 61
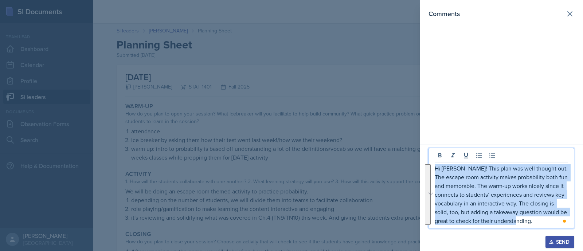
drag, startPoint x: 537, startPoint y: 219, endPoint x: 429, endPoint y: 169, distance: 119.4
click at [429, 169] on section "Comments Hi [PERSON_NAME]! This plan was well thought out. The escape room acti…" at bounding box center [501, 125] width 163 height 251
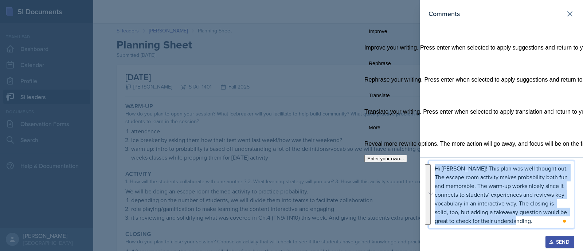
click at [429, 169] on button "See rewrite suggestions" at bounding box center [428, 194] width 6 height 60
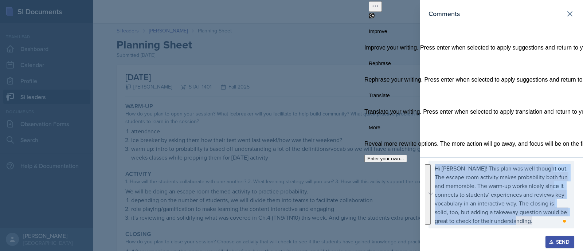
click at [564, 239] on div "Send" at bounding box center [559, 242] width 19 height 6
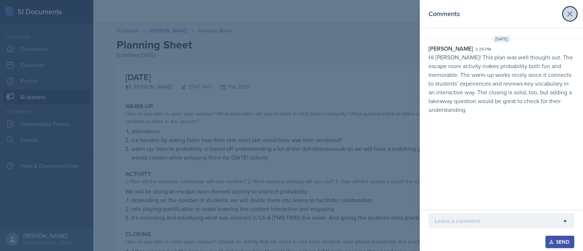
click at [574, 12] on icon at bounding box center [569, 13] width 9 height 9
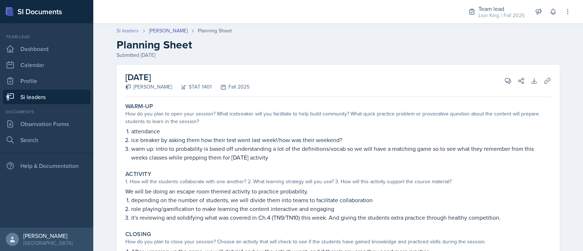
click at [120, 30] on link "Si leaders" at bounding box center [128, 31] width 22 height 8
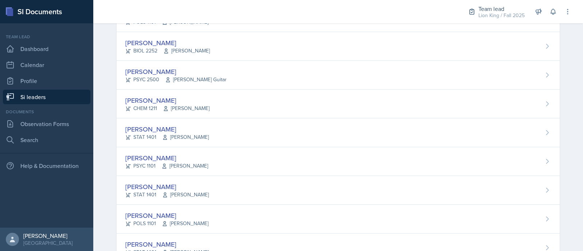
scroll to position [230, 0]
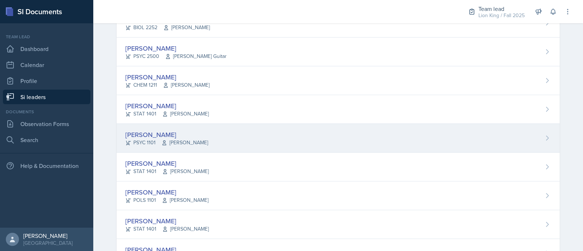
click at [501, 141] on div "[PERSON_NAME] PSYC 1101 [PERSON_NAME]" at bounding box center [338, 138] width 443 height 29
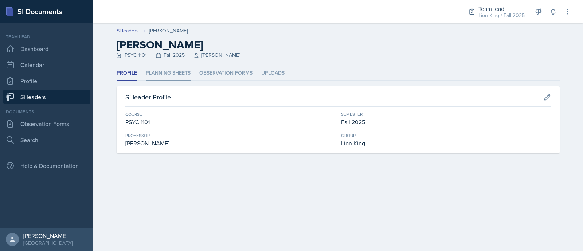
click at [176, 70] on li "Planning Sheets" at bounding box center [168, 73] width 45 height 14
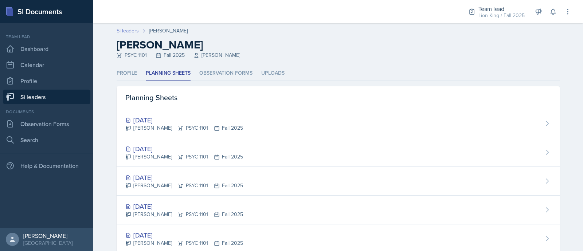
click at [120, 30] on link "Si leaders" at bounding box center [128, 31] width 22 height 8
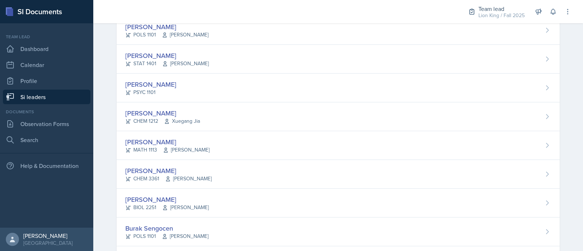
scroll to position [409, 0]
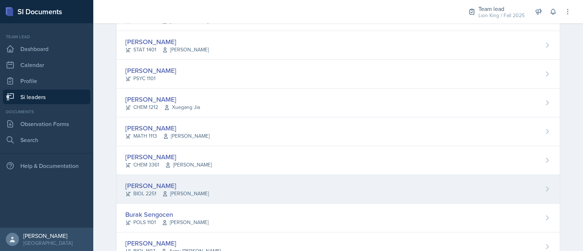
click at [488, 190] on div "[PERSON_NAME] BIOL 2251 [PERSON_NAME]" at bounding box center [338, 189] width 443 height 29
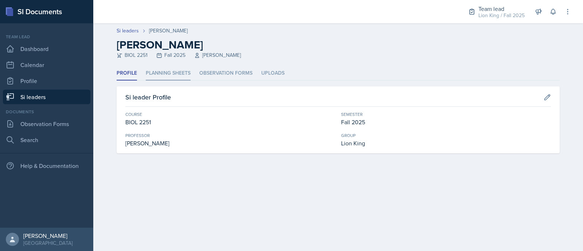
click at [153, 72] on li "Planning Sheets" at bounding box center [168, 73] width 45 height 14
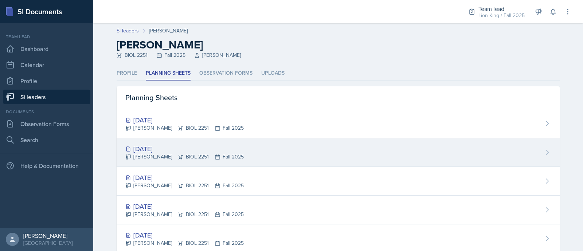
click at [188, 156] on div "[PERSON_NAME] BIOL 2251 Fall 2025" at bounding box center [184, 157] width 118 height 8
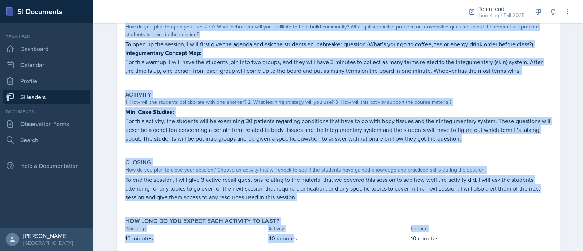
scroll to position [107, 0]
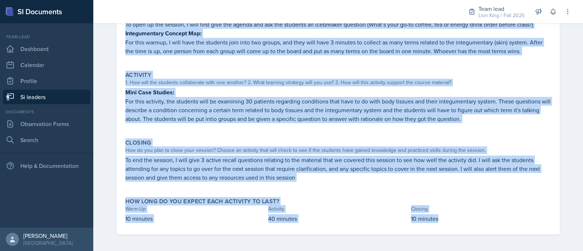
drag, startPoint x: 123, startPoint y: 101, endPoint x: 457, endPoint y: 222, distance: 355.4
click at [457, 222] on div "Warm-Up How do you plan to open your session? What icebreaker will you facilita…" at bounding box center [337, 113] width 425 height 241
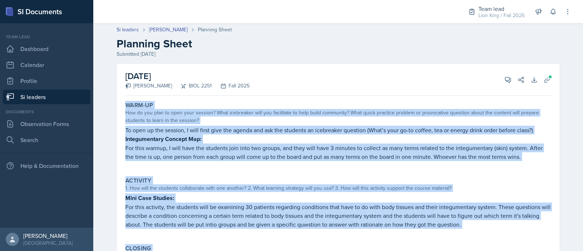
scroll to position [0, 0]
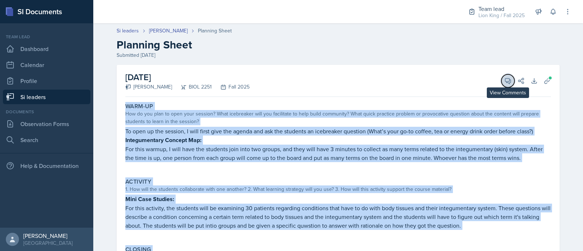
click at [504, 81] on icon at bounding box center [507, 80] width 7 height 7
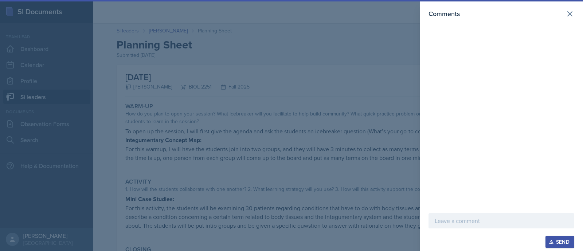
click at [465, 222] on p at bounding box center [500, 220] width 133 height 9
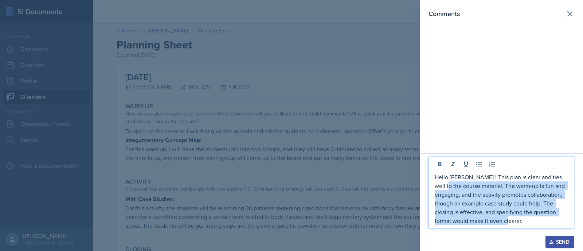
drag, startPoint x: 500, startPoint y: 225, endPoint x: 428, endPoint y: 180, distance: 84.9
click at [428, 180] on div "Hello [PERSON_NAME] ! This plan is clear and ties well to the course material. …" at bounding box center [501, 202] width 163 height 98
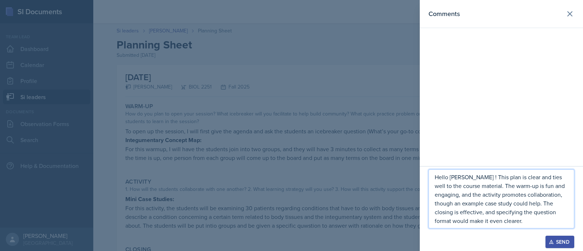
click at [428, 180] on div "Hello [PERSON_NAME] ! This plan is clear and ties well to the course material. …" at bounding box center [501, 208] width 163 height 85
click at [493, 224] on p "Hello [PERSON_NAME] ! This plan is clear and ties well to the course material. …" at bounding box center [500, 199] width 133 height 52
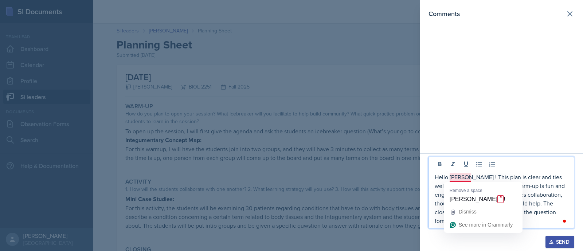
click at [464, 177] on p "Hello [PERSON_NAME] ! This plan is clear and ties well to the course material. …" at bounding box center [500, 199] width 133 height 52
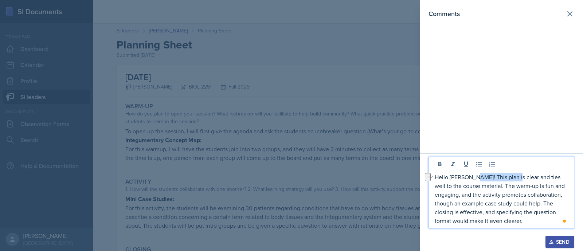
drag, startPoint x: 472, startPoint y: 175, endPoint x: 513, endPoint y: 178, distance: 41.3
click at [513, 178] on p "Hello [PERSON_NAME]! This plan is clear and ties well to the course material. T…" at bounding box center [500, 199] width 133 height 52
drag, startPoint x: 514, startPoint y: 178, endPoint x: 484, endPoint y: 176, distance: 29.6
click at [484, 176] on p "Hello [PERSON_NAME]! This plan is clear and ties well to the course material. T…" at bounding box center [500, 199] width 133 height 52
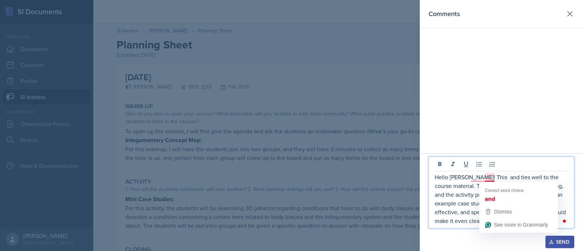
click at [495, 178] on p "Hello [PERSON_NAME]! This and ties well to the course material. The warm-up is …" at bounding box center [500, 199] width 133 height 52
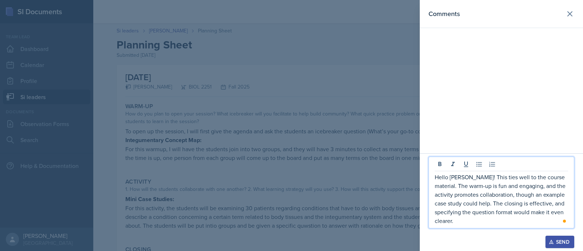
click at [492, 178] on p "Hello [PERSON_NAME]! This ties well to the course material. The warm-up is fun …" at bounding box center [500, 199] width 133 height 52
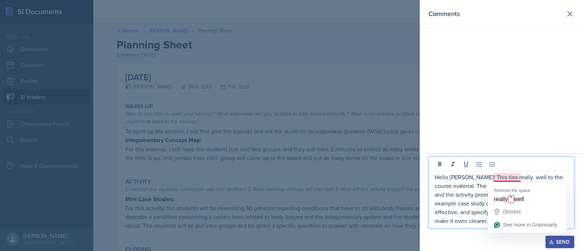
click at [513, 179] on p "Hello [PERSON_NAME]! This ties really well to the course material. The warm-up …" at bounding box center [500, 199] width 133 height 52
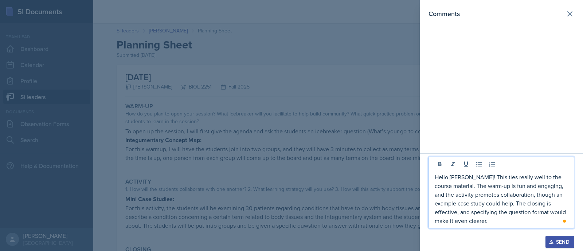
click at [481, 178] on p "Hello [PERSON_NAME]! This ties really well to the course material. The warm-up …" at bounding box center [500, 199] width 133 height 52
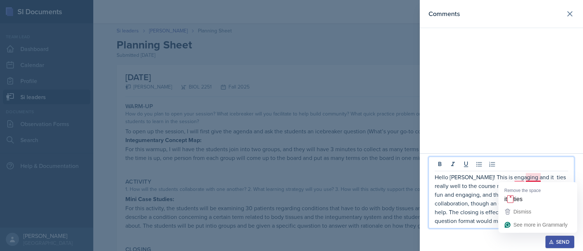
click at [532, 179] on p "Hello [PERSON_NAME]! This is engaging and it ties really well to the course mat…" at bounding box center [500, 199] width 133 height 52
click at [519, 177] on p "Hello [PERSON_NAME]! This is engaging and it ties really well to the course mat…" at bounding box center [500, 199] width 133 height 52
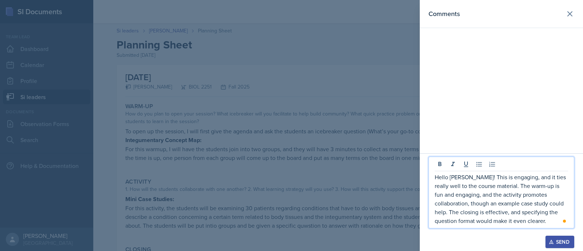
click at [528, 225] on div "Hello [PERSON_NAME]! This is engaging, and it ties really well to the course ma…" at bounding box center [501, 193] width 146 height 72
click at [528, 224] on p "Hello [PERSON_NAME]! This is engaging, and it ties really well to the course ma…" at bounding box center [500, 199] width 133 height 52
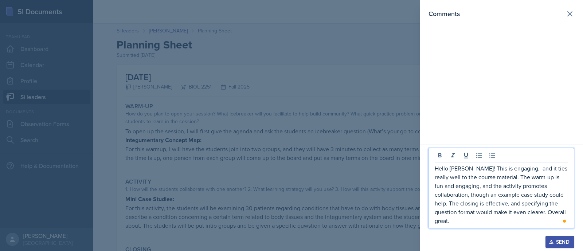
click at [559, 219] on p "Hello [PERSON_NAME]! This is engaging, and it ties really well to the course ma…" at bounding box center [500, 194] width 133 height 61
drag, startPoint x: 544, startPoint y: 205, endPoint x: 564, endPoint y: 193, distance: 24.2
click at [564, 193] on p "Hello [PERSON_NAME]! This is engaging, and it ties really well to the course ma…" at bounding box center [500, 194] width 133 height 61
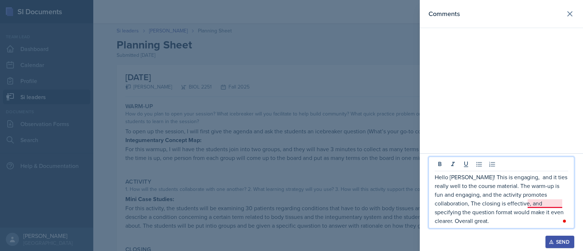
click at [555, 203] on p "Hello [PERSON_NAME]! This is engaging, and it ties really well to the course ma…" at bounding box center [500, 199] width 133 height 52
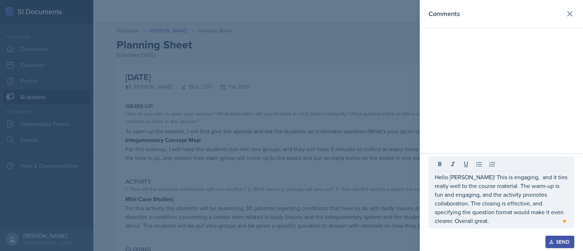
click at [228, 134] on div at bounding box center [291, 125] width 583 height 251
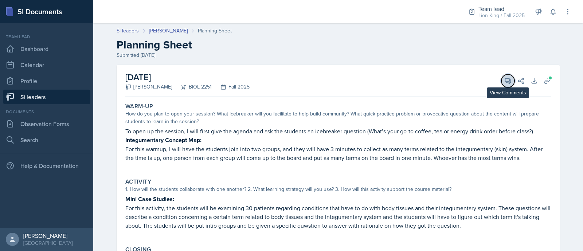
click at [504, 80] on icon at bounding box center [507, 80] width 7 height 7
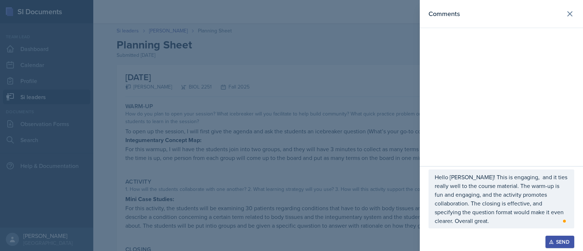
click at [515, 190] on p "Hello [PERSON_NAME]! This is engaging, and it ties really well to the course ma…" at bounding box center [500, 199] width 133 height 52
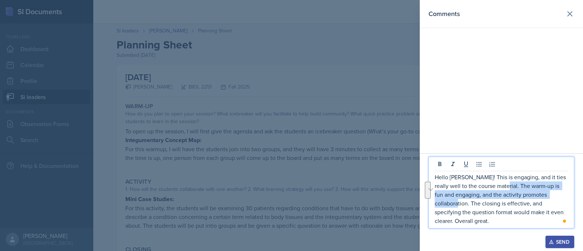
drag, startPoint x: 493, startPoint y: 192, endPoint x: 568, endPoint y: 201, distance: 74.9
click at [568, 201] on p "Hello Camille! This is engaging, and it ties really well to the course material…" at bounding box center [500, 199] width 133 height 52
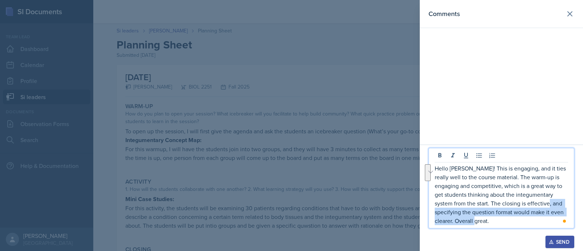
drag, startPoint x: 435, startPoint y: 214, endPoint x: 524, endPoint y: 223, distance: 89.6
click at [524, 223] on p "Hello Camille! This is engaging, and it ties really well to the course material…" at bounding box center [500, 194] width 133 height 61
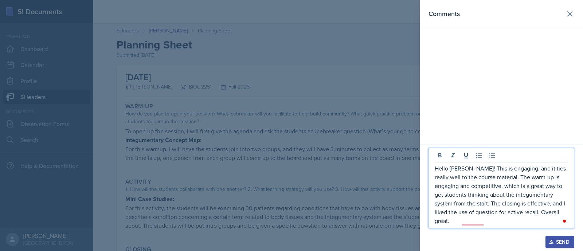
click at [477, 224] on p "Hello Camille! This is engaging, and it ties really well to the course material…" at bounding box center [500, 194] width 133 height 61
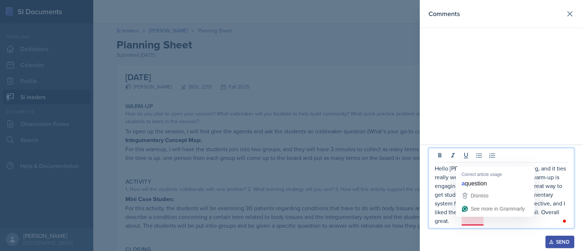
click at [481, 222] on p "Hello Camille! This is engaging, and it ties really well to the course material…" at bounding box center [500, 194] width 133 height 61
click at [484, 221] on p "Hello Camille! This is engaging, and it ties really well to the course material…" at bounding box center [500, 194] width 133 height 61
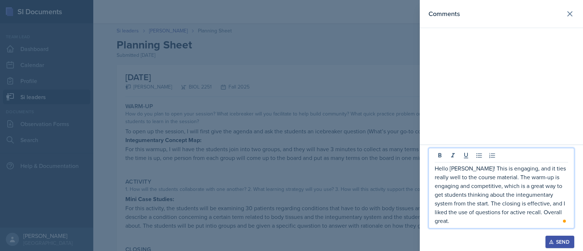
click at [550, 238] on button "Send" at bounding box center [559, 242] width 29 height 12
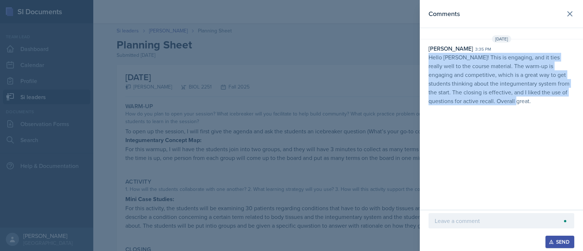
drag, startPoint x: 518, startPoint y: 101, endPoint x: 427, endPoint y: 57, distance: 100.7
click at [427, 57] on div "Asha-Kaye Johnson 3:35 pm Hello Camille! This is engaging, and it ties really w…" at bounding box center [501, 74] width 163 height 61
copy p "Hello Camille! This is engaging, and it ties really well to the course material…"
click at [566, 20] on button at bounding box center [569, 14] width 15 height 15
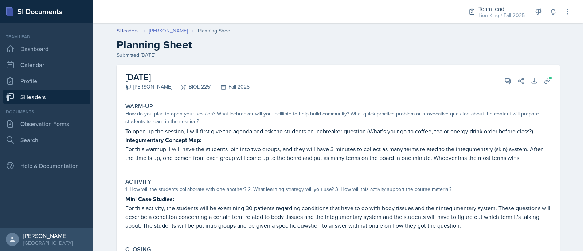
click at [181, 34] on link "[PERSON_NAME]" at bounding box center [168, 31] width 39 height 8
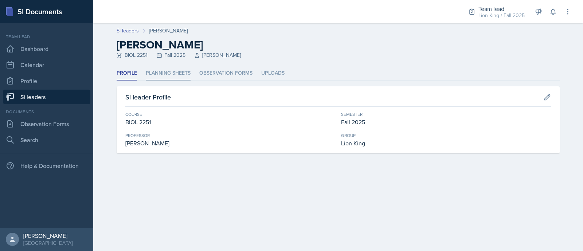
click at [175, 75] on li "Planning Sheets" at bounding box center [168, 73] width 45 height 14
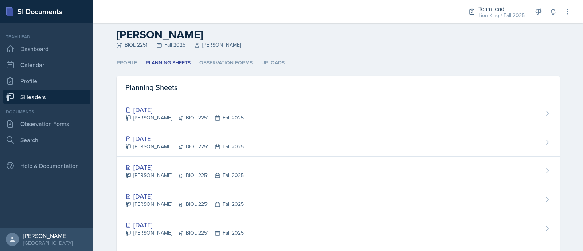
scroll to position [13, 0]
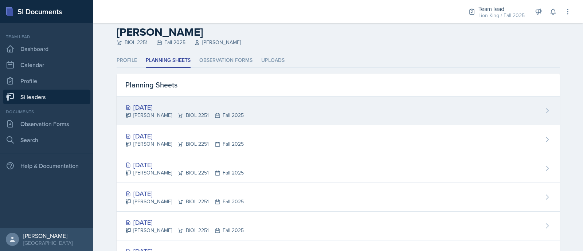
click at [279, 101] on div "Sep 18th, 2025 Camille Richardson BIOL 2251 Fall 2025" at bounding box center [338, 111] width 443 height 29
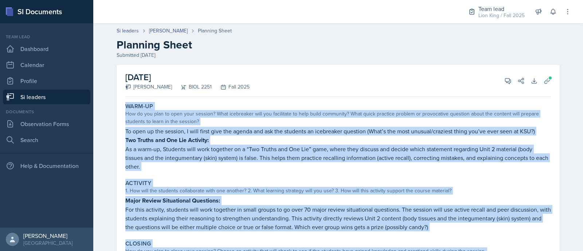
scroll to position [101, 0]
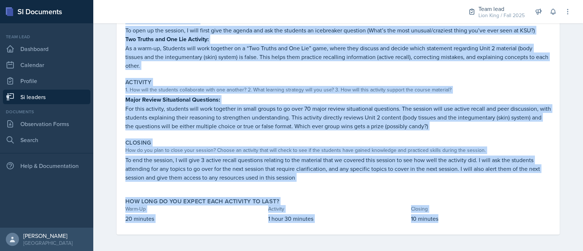
drag, startPoint x: 115, startPoint y: 109, endPoint x: 447, endPoint y: 231, distance: 354.2
click at [447, 231] on div "September 18th, 2025 Camille Richardson BIOL 2251 Fall 2025 View Comments Comme…" at bounding box center [338, 99] width 443 height 271
copy div "Warm-Up How do you plan to open your session? What icebreaker will you facilita…"
click at [122, 145] on div "Closing How do you plan to close your session? Choose an activity that will che…" at bounding box center [337, 164] width 431 height 56
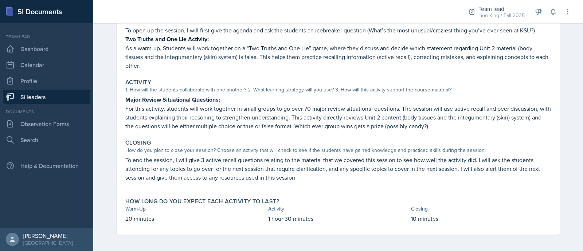
scroll to position [0, 0]
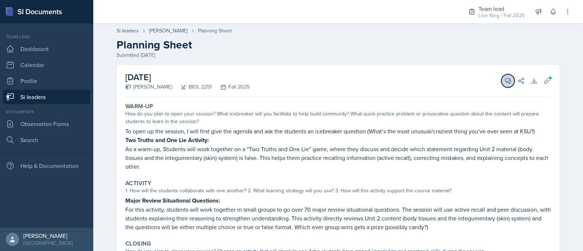
click at [501, 85] on button "View Comments" at bounding box center [507, 80] width 13 height 13
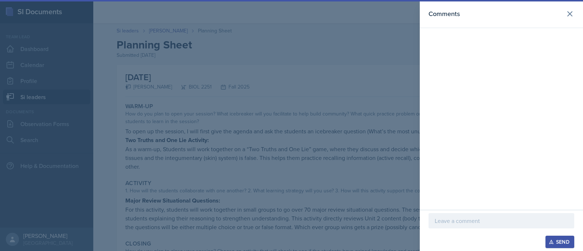
click at [484, 225] on p at bounding box center [500, 220] width 133 height 9
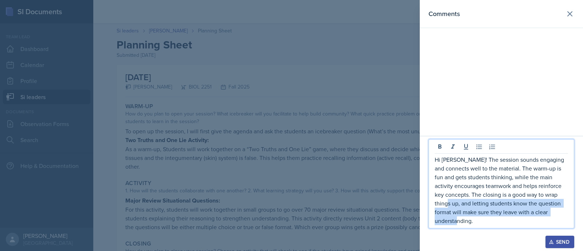
drag, startPoint x: 444, startPoint y: 202, endPoint x: 493, endPoint y: 226, distance: 54.6
click at [493, 226] on div "Hi Camille! The session sounds engaging and connects well to the material. The …" at bounding box center [501, 183] width 146 height 89
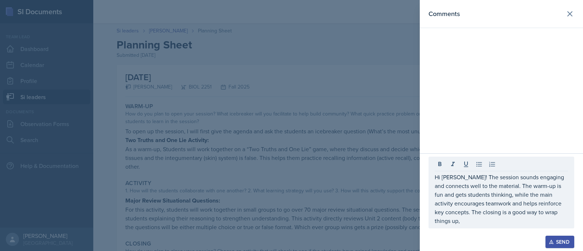
click at [251, 196] on div at bounding box center [291, 125] width 583 height 251
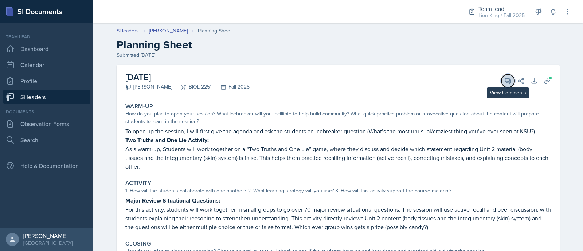
click at [505, 82] on icon at bounding box center [507, 80] width 7 height 7
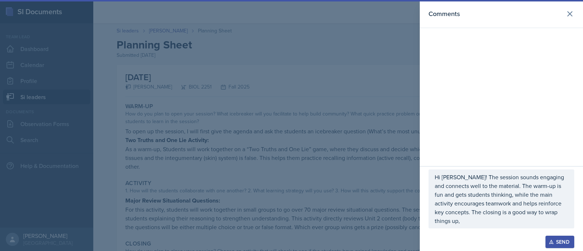
click at [450, 228] on div "Hi Camille! The session sounds engaging and connects well to the material. The …" at bounding box center [501, 198] width 146 height 59
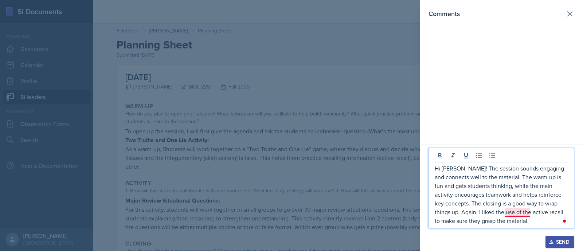
click at [517, 212] on p "Hi Camille! The session sounds engaging and connects well to the material. The …" at bounding box center [500, 194] width 133 height 61
drag, startPoint x: 511, startPoint y: 179, endPoint x: 542, endPoint y: 163, distance: 34.9
click at [542, 163] on div "Hi Camille! The session sounds engaging and connects well to the material. The …" at bounding box center [501, 188] width 146 height 80
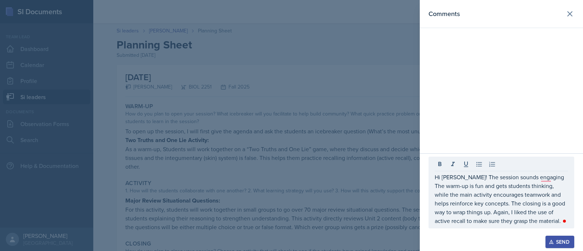
click at [259, 159] on div at bounding box center [291, 125] width 583 height 251
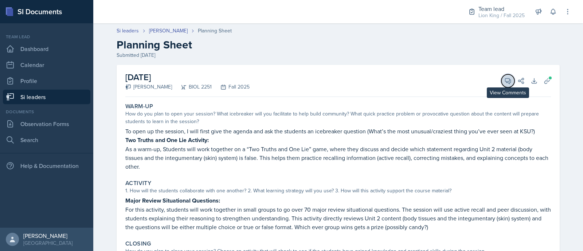
click at [504, 78] on icon at bounding box center [507, 80] width 7 height 7
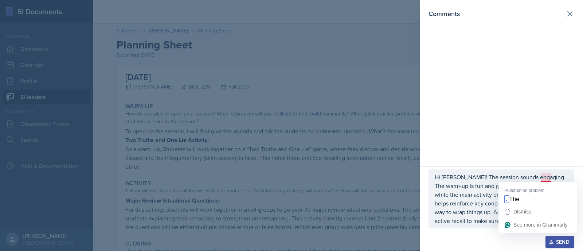
click at [554, 176] on p "Hi Camille! The session sounds engaging The warm-up is fun and gets students th…" at bounding box center [500, 199] width 133 height 52
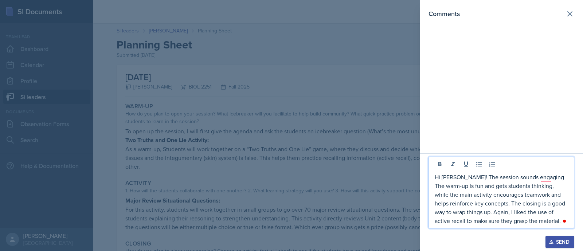
click at [540, 182] on p "Hi Camille! The session sounds engaging The warm-up is fun and gets students th…" at bounding box center [500, 199] width 133 height 52
click at [540, 181] on p "Hi Camille! The session sounds engaging The warm-up is fun and gets students th…" at bounding box center [500, 199] width 133 height 52
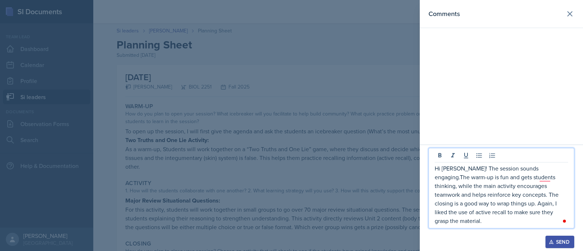
click at [541, 186] on p "Hi Camille! The session sounds engaging.The warm-up is fun and gets students th…" at bounding box center [500, 194] width 133 height 61
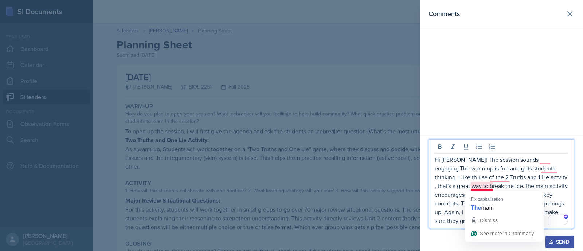
click at [489, 184] on p "Hi Camille! The session sounds engaging.The warm-up is fun and gets students th…" at bounding box center [500, 190] width 133 height 70
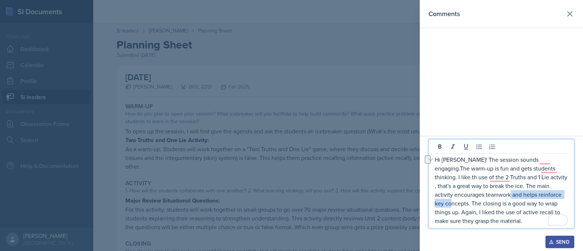
drag, startPoint x: 475, startPoint y: 197, endPoint x: 545, endPoint y: 192, distance: 70.2
click at [545, 192] on p "Hi Camille! The session sounds engaging.The warm-up is fun and gets students th…" at bounding box center [500, 190] width 133 height 70
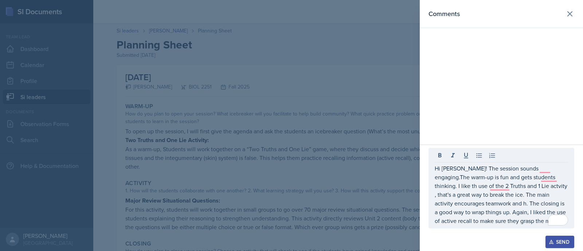
click at [154, 91] on div at bounding box center [291, 125] width 583 height 251
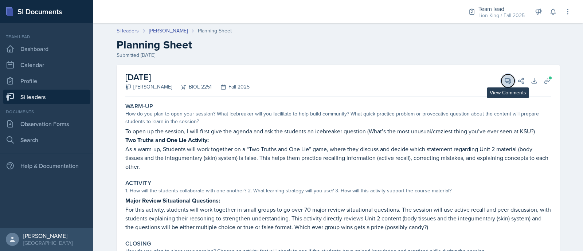
click at [505, 78] on icon at bounding box center [507, 80] width 5 height 5
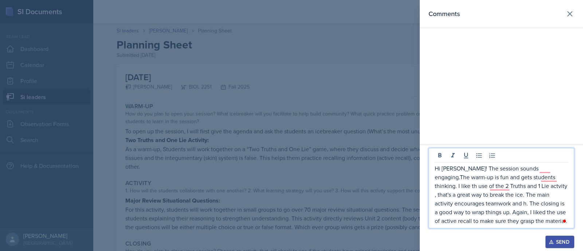
click at [473, 204] on p "Hi Camille! The session sounds engaging.The warm-up is fun and gets students th…" at bounding box center [500, 194] width 133 height 61
click at [476, 204] on p "Hi Camille! The session sounds engaging.The warm-up is fun and gets students th…" at bounding box center [500, 194] width 133 height 61
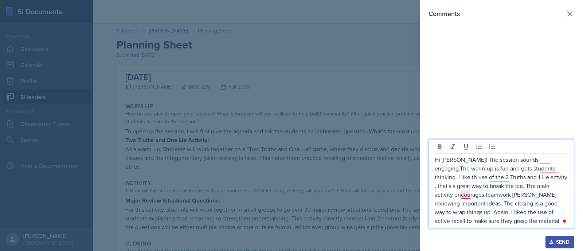
click at [463, 196] on p "Hi Camille! The session sounds engaging.The warm-up is fun and gets students th…" at bounding box center [500, 190] width 133 height 70
click at [494, 181] on p "Hi Camille! The session sounds engaging.The warm-up is fun and gets students th…" at bounding box center [500, 190] width 133 height 70
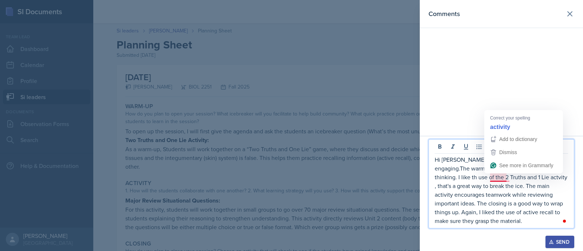
click at [498, 177] on p "Hi Camille! The session sounds engaging.The warm-up is fun and gets students th…" at bounding box center [500, 190] width 133 height 70
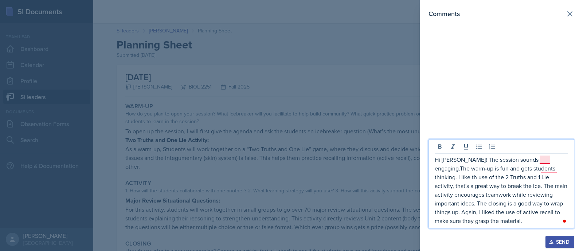
click at [545, 162] on p "Hi Camille! The session sounds engaging.The warm-up is fun and gets students th…" at bounding box center [500, 190] width 133 height 70
click at [437, 178] on p "Hi Camille! The session sounds engaging. The warm-up is fun and gets students t…" at bounding box center [500, 190] width 133 height 70
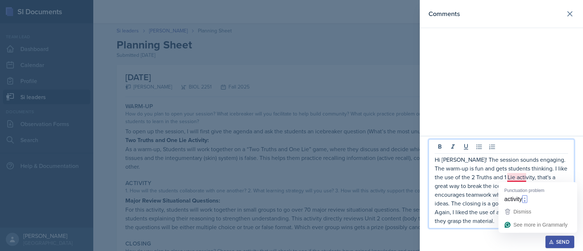
click at [516, 173] on p "Hi Camille! The session sounds engaging. The warm-up is fun and gets students t…" at bounding box center [500, 190] width 133 height 70
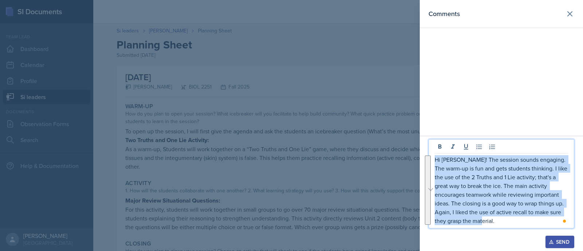
drag, startPoint x: 503, startPoint y: 219, endPoint x: 430, endPoint y: 150, distance: 99.9
click at [430, 150] on div "Hi Camille! The session sounds engaging. The warm-up is fun and gets students t…" at bounding box center [501, 183] width 146 height 89
copy p "Hi Camille! The session sounds engaging. The warm-up is fun and gets students t…"
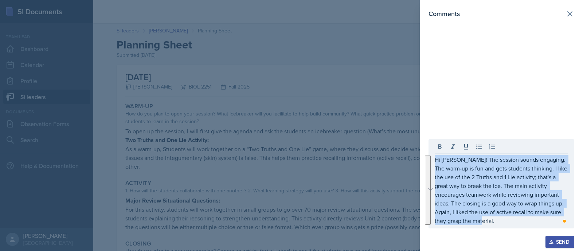
click at [559, 242] on div "Send" at bounding box center [559, 242] width 19 height 6
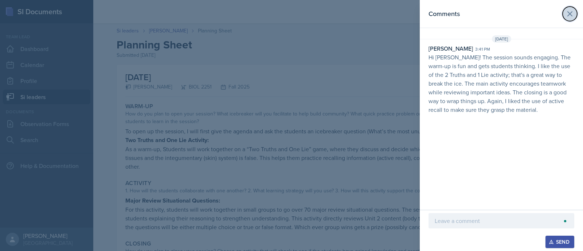
click at [565, 13] on icon at bounding box center [569, 13] width 9 height 9
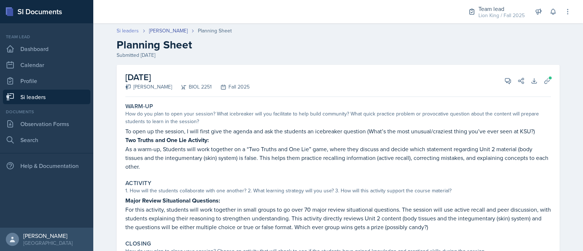
click at [129, 29] on link "Si leaders" at bounding box center [128, 31] width 22 height 8
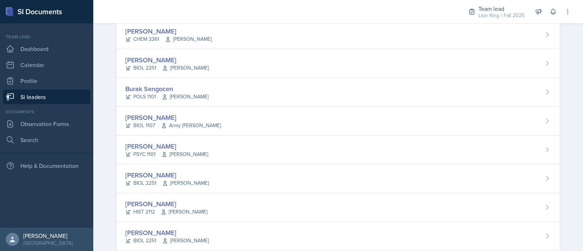
scroll to position [578, 0]
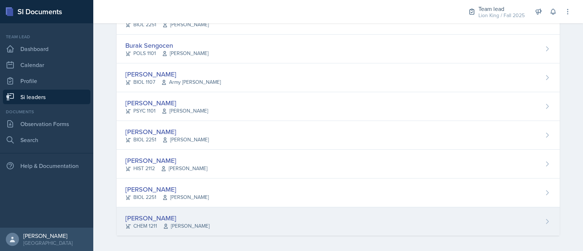
click at [483, 222] on div "Derek Zochowski CHEM 1211 Wei Zhou" at bounding box center [338, 221] width 443 height 28
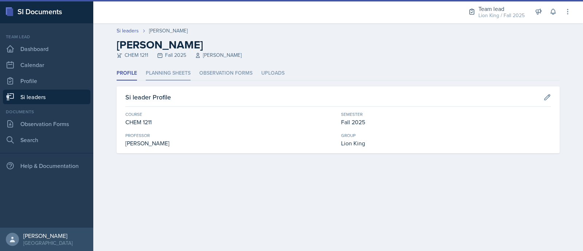
click at [168, 72] on li "Planning Sheets" at bounding box center [168, 73] width 45 height 14
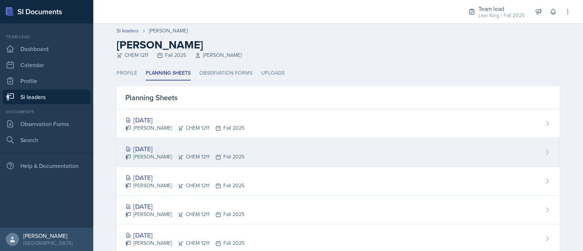
click at [337, 155] on div "Sep 16th, 2025 Derek Zochowski CHEM 1211 Fall 2025" at bounding box center [338, 152] width 443 height 29
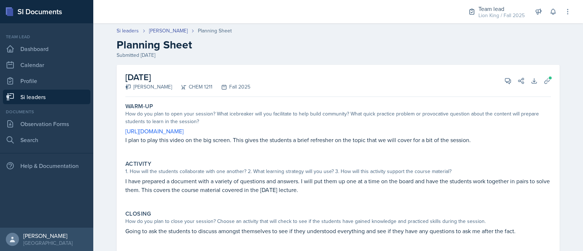
click at [498, 76] on div "September 16th, 2025 Derek Zochowski CHEM 1211 Fall 2025 View Comments Comments…" at bounding box center [337, 81] width 425 height 32
click at [504, 78] on icon at bounding box center [507, 80] width 7 height 7
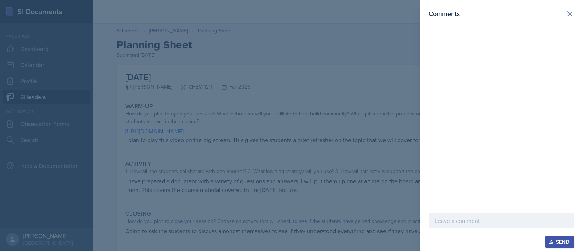
click at [455, 223] on p at bounding box center [500, 220] width 133 height 9
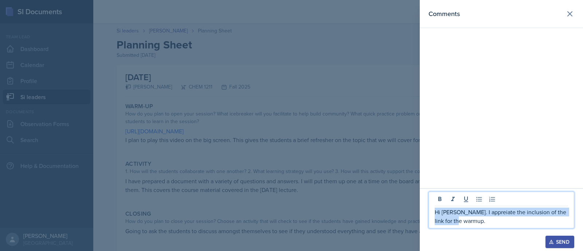
drag, startPoint x: 455, startPoint y: 223, endPoint x: 424, endPoint y: 206, distance: 35.2
click at [424, 206] on div "Hi Derek. I appreiate the inclusion of the link for the warmup. Send" at bounding box center [501, 219] width 163 height 63
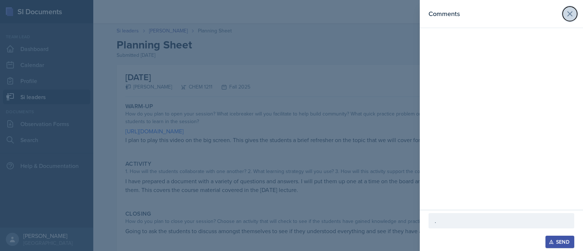
click at [566, 13] on icon at bounding box center [569, 13] width 9 height 9
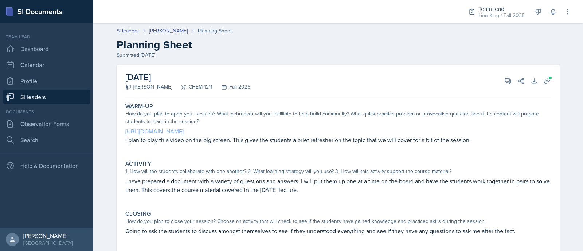
click at [171, 127] on link "https://www.youtube.com/watch?v=OTgpN62ou24&pp=ygUZaW9uaWMgdnMgY292YWxlbnQgYm9u…" at bounding box center [154, 131] width 58 height 8
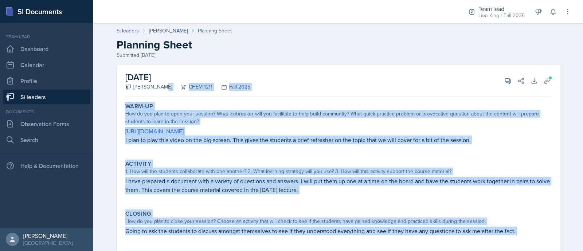
scroll to position [55, 0]
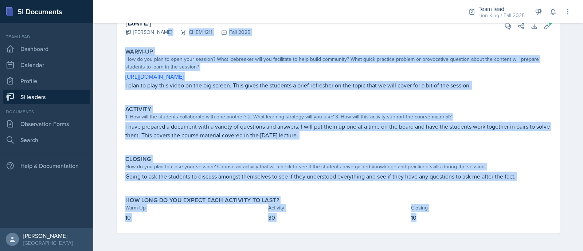
drag, startPoint x: 120, startPoint y: 94, endPoint x: 427, endPoint y: 221, distance: 332.4
click at [427, 221] on div "September 16th, 2025 Derek Zochowski CHEM 1211 Fall 2025 View Comments Comments…" at bounding box center [338, 121] width 443 height 223
copy div "Derek Zochowski CHEM 1211 Fall 2025 View Comments Comments . Send Share Downloa…"
click at [232, 55] on div "How do you plan to open your session? What icebreaker will you facilitate to he…" at bounding box center [337, 62] width 425 height 15
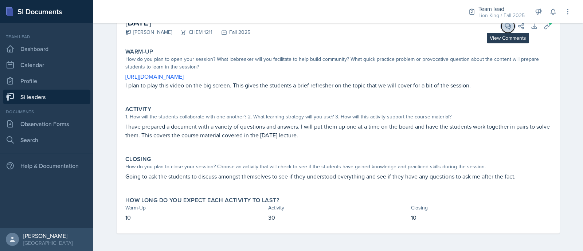
click at [506, 26] on icon at bounding box center [507, 26] width 7 height 7
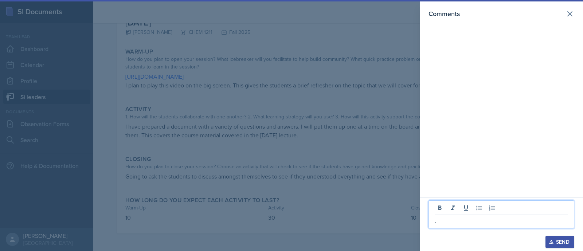
click at [449, 221] on p "." at bounding box center [500, 220] width 133 height 9
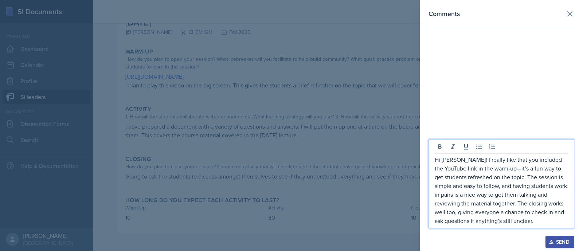
click at [488, 166] on p "Hi Derek! I really like that you included the YouTube link in the warm-up—it’s …" at bounding box center [500, 190] width 133 height 70
click at [484, 171] on p "Hi Derek! I really like that you included the YouTube link in the warm-up.It’s …" at bounding box center [500, 190] width 133 height 70
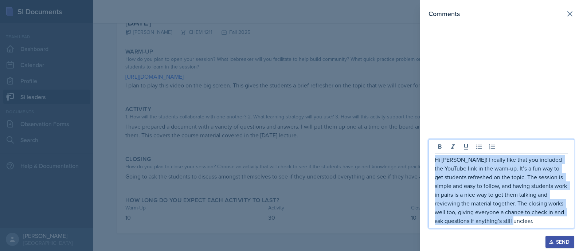
drag, startPoint x: 499, startPoint y: 221, endPoint x: 417, endPoint y: 158, distance: 103.4
click at [417, 158] on div "Comments Hi Derek! I really like that you included the YouTube link in the warm…" at bounding box center [291, 125] width 583 height 251
copy p "Hi Derek! I really like that you included the YouTube link in the warm-up. It’s…"
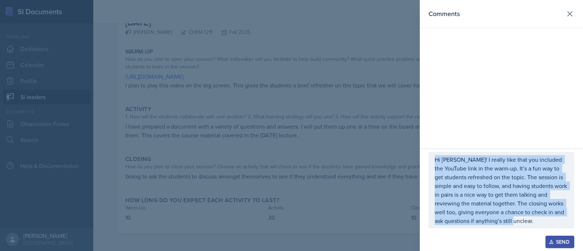
click at [554, 244] on div "Send" at bounding box center [559, 242] width 19 height 6
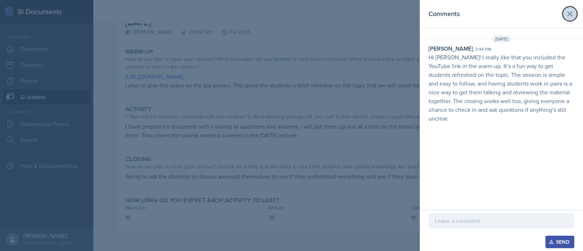
click at [572, 19] on button at bounding box center [569, 14] width 15 height 15
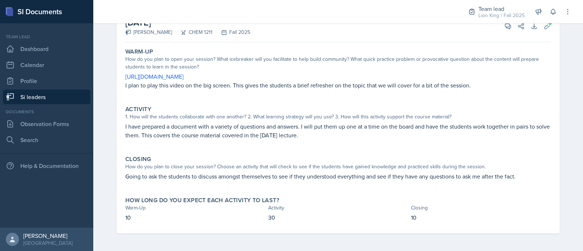
scroll to position [0, 0]
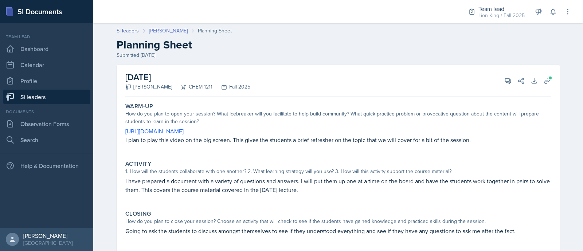
click at [158, 27] on link "[PERSON_NAME]" at bounding box center [168, 31] width 39 height 8
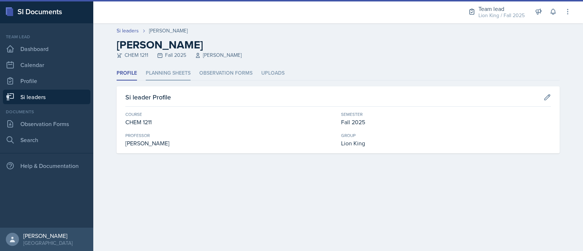
click at [161, 76] on li "Planning Sheets" at bounding box center [168, 73] width 45 height 14
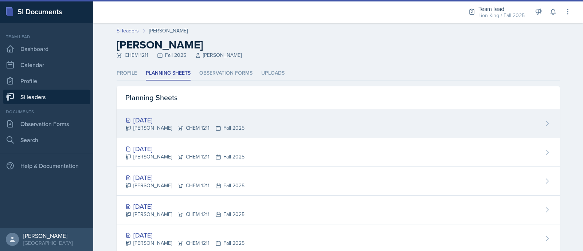
click at [180, 117] on div "[DATE]" at bounding box center [184, 120] width 119 height 10
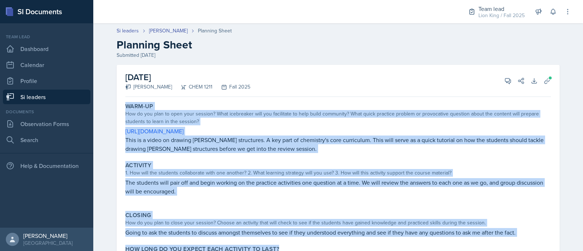
scroll to position [48, 0]
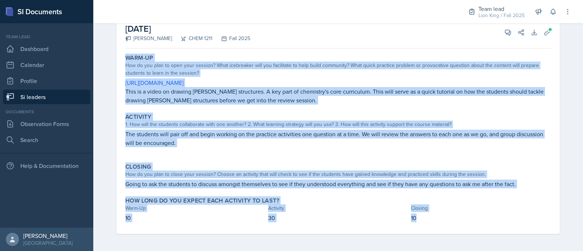
drag, startPoint x: 119, startPoint y: 101, endPoint x: 463, endPoint y: 221, distance: 364.1
click at [463, 221] on div "Warm-Up How do you plan to open your session? What icebreaker will you facilita…" at bounding box center [337, 142] width 425 height 182
copy div "Warm-Up How do you plan to open your session? What icebreaker will you facilita…"
click at [506, 36] on button "View Comments" at bounding box center [507, 32] width 13 height 13
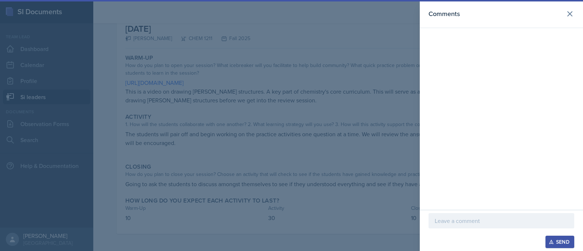
click at [475, 215] on div at bounding box center [501, 220] width 146 height 15
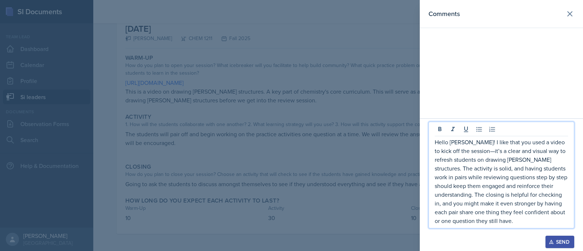
click at [467, 152] on p "Hello Derek! I like that you used a video to kick off the session—it’s a clear …" at bounding box center [500, 181] width 133 height 87
click at [466, 150] on p "Hello Derek! I like that you used a video to kick off the sessionit’s a clear a…" at bounding box center [500, 181] width 133 height 87
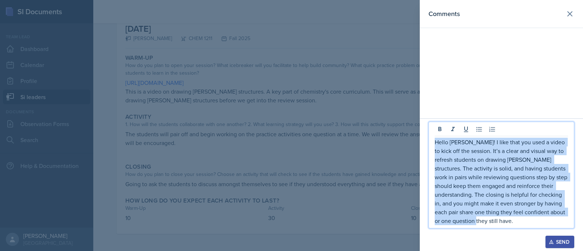
drag, startPoint x: 495, startPoint y: 224, endPoint x: 428, endPoint y: 137, distance: 110.6
click at [428, 137] on div "Hello Derek! I like that you used a video to kick off the session. It’s a clear…" at bounding box center [501, 184] width 163 height 133
copy p "Hello Derek! I like that you used a video to kick off the session. It’s a clear…"
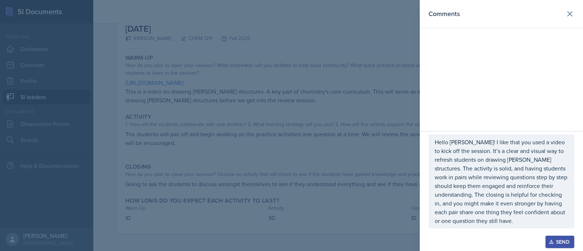
click at [429, 137] on div "Hello Derek! I like that you used a video to kick off the session. It’s a clear…" at bounding box center [501, 181] width 146 height 94
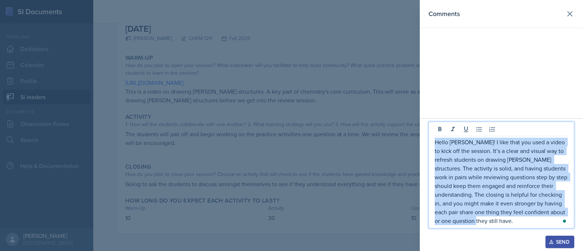
click at [484, 148] on p "Hello Derek! I like that you used a video to kick off the session. It’s a clear…" at bounding box center [500, 181] width 133 height 87
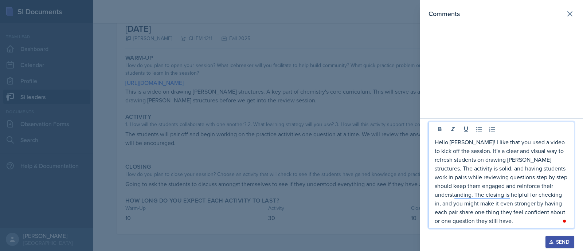
click at [464, 151] on p "Hello Derek! I like that you used a video to kick off the session. It’s a clear…" at bounding box center [500, 181] width 133 height 87
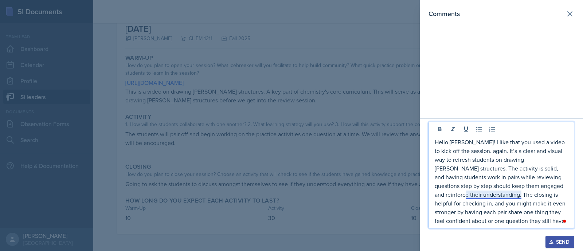
click at [477, 194] on p "Hello Derek! I like that you used a video to kick off the session. again. It’s …" at bounding box center [500, 181] width 133 height 87
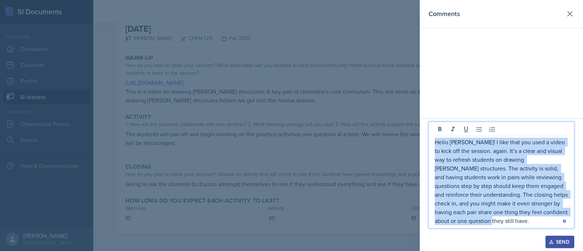
drag, startPoint x: 450, startPoint y: 221, endPoint x: 422, endPoint y: 141, distance: 84.3
click at [422, 141] on div "Hello Derek! I like that you used a video to kick off the session. again. It’s …" at bounding box center [501, 184] width 163 height 133
copy p "Hello Derek! I like that you used a video to kick off the session. again. It’s …"
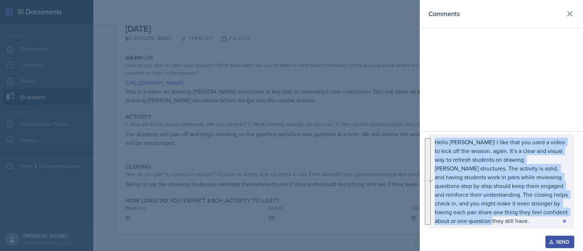
click at [549, 242] on icon "button" at bounding box center [550, 241] width 5 height 5
